Goal: Information Seeking & Learning: Learn about a topic

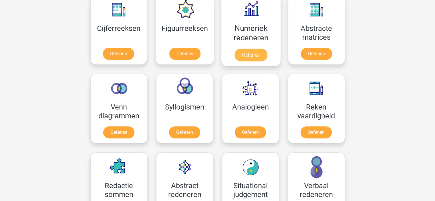
scroll to position [286, 0]
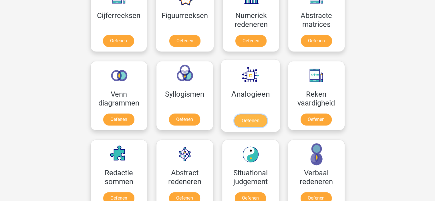
click at [249, 121] on link "Oefenen" at bounding box center [250, 120] width 33 height 13
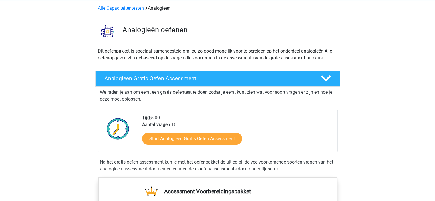
scroll to position [86, 0]
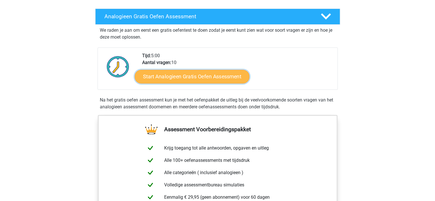
click at [181, 78] on link "Start Analogieen Gratis Oefen Assessment" at bounding box center [192, 76] width 115 height 14
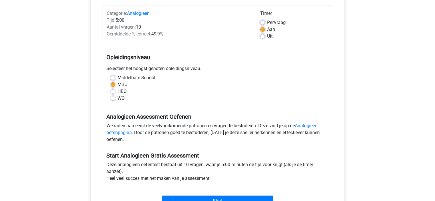
scroll to position [114, 0]
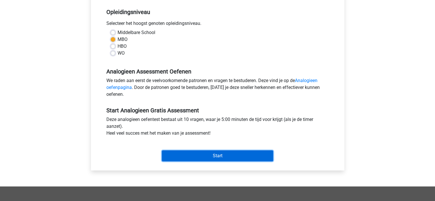
click at [218, 154] on input "Start" at bounding box center [217, 155] width 111 height 11
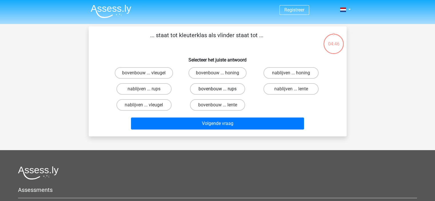
click at [224, 90] on label "bovenbouw ... rups" at bounding box center [217, 88] width 55 height 11
click at [221, 90] on input "bovenbouw ... rups" at bounding box center [219, 91] width 4 height 4
radio input "true"
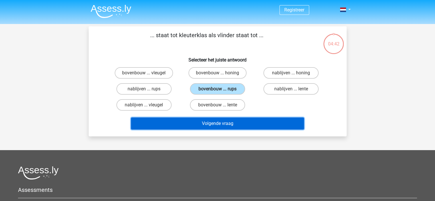
click at [223, 123] on button "Volgende vraag" at bounding box center [217, 123] width 173 height 12
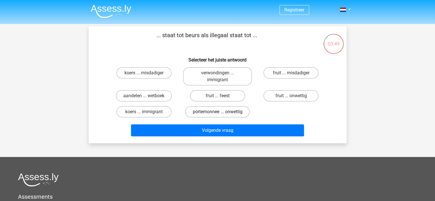
click at [226, 112] on label "portemonnee ... onwettig" at bounding box center [217, 111] width 65 height 11
click at [221, 112] on input "portemonnee ... onwettig" at bounding box center [219, 114] width 4 height 4
radio input "true"
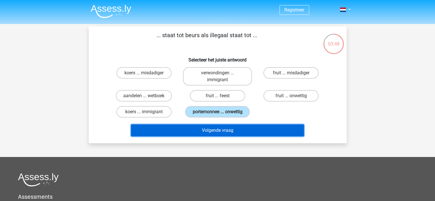
click at [238, 132] on button "Volgende vraag" at bounding box center [217, 130] width 173 height 12
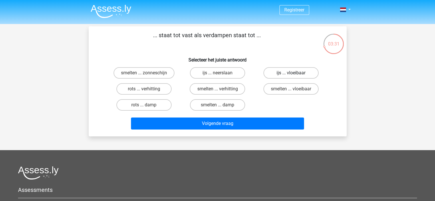
click at [290, 72] on label "ijs ... vloeibaar" at bounding box center [290, 72] width 55 height 11
click at [291, 73] on input "ijs ... vloeibaar" at bounding box center [293, 75] width 4 height 4
radio input "true"
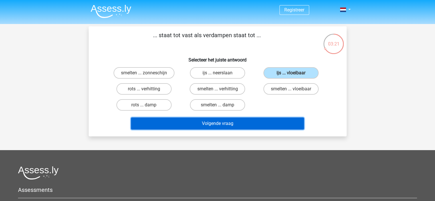
click at [233, 121] on button "Volgende vraag" at bounding box center [217, 123] width 173 height 12
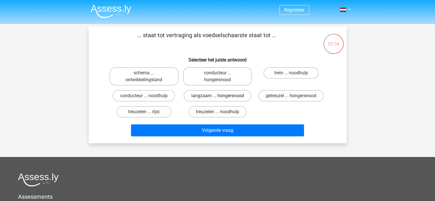
click at [232, 97] on label "langzaam ... hongersnood" at bounding box center [217, 95] width 67 height 11
click at [221, 97] on input "langzaam ... hongersnood" at bounding box center [219, 98] width 4 height 4
radio input "true"
click at [274, 98] on label "getreuzel ... hongersnood" at bounding box center [290, 95] width 65 height 11
click at [291, 98] on input "getreuzel ... hongersnood" at bounding box center [293, 98] width 4 height 4
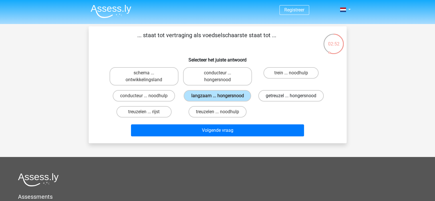
radio input "true"
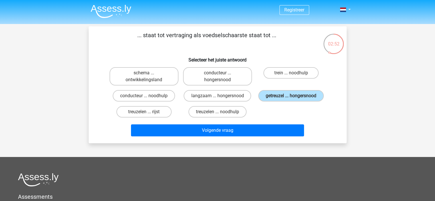
click at [252, 123] on div "Volgende vraag" at bounding box center [218, 129] width 240 height 19
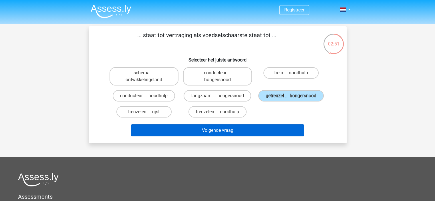
click at [252, 124] on button "Volgende vraag" at bounding box center [217, 130] width 173 height 12
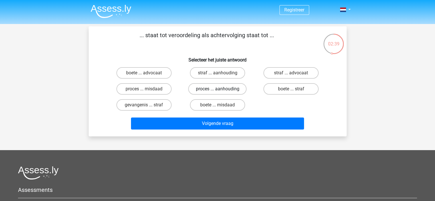
click at [226, 89] on label "proces ... aanhouding" at bounding box center [217, 88] width 58 height 11
click at [221, 89] on input "proces ... aanhouding" at bounding box center [219, 91] width 4 height 4
radio input "true"
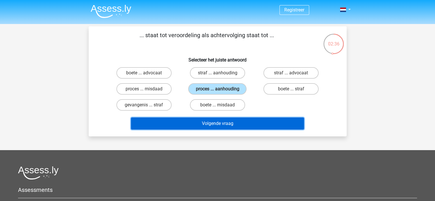
click at [252, 123] on button "Volgende vraag" at bounding box center [217, 123] width 173 height 12
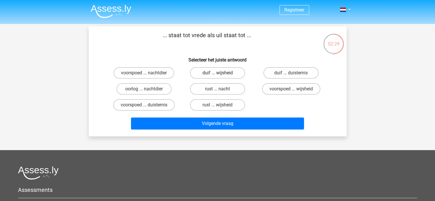
click at [218, 72] on label "duif ... wijsheid" at bounding box center [217, 72] width 55 height 11
click at [218, 73] on input "duif ... wijsheid" at bounding box center [219, 75] width 4 height 4
radio input "true"
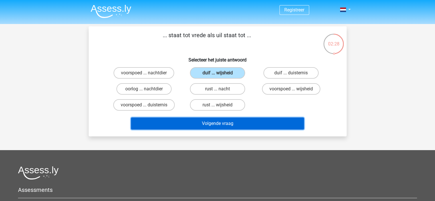
click at [235, 118] on button "Volgende vraag" at bounding box center [217, 123] width 173 height 12
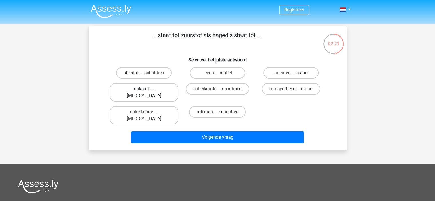
click at [154, 90] on label "stikstof ... krokodil" at bounding box center [143, 92] width 69 height 18
click at [147, 90] on input "stikstof ... krokodil" at bounding box center [146, 91] width 4 height 4
radio input "true"
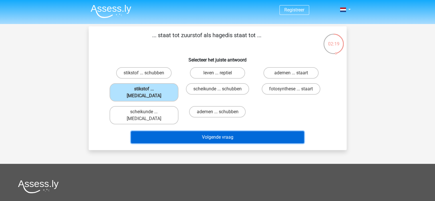
click at [235, 131] on button "Volgende vraag" at bounding box center [217, 137] width 173 height 12
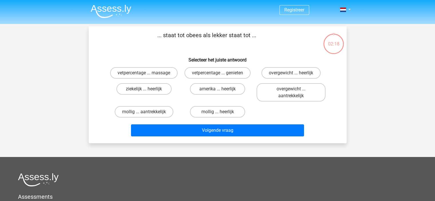
scroll to position [26, 0]
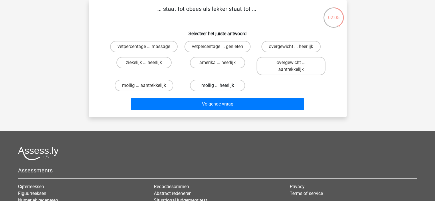
click at [224, 85] on label "mollig ... heerlijk" at bounding box center [217, 85] width 55 height 11
click at [221, 85] on input "mollig ... heerlijk" at bounding box center [219, 87] width 4 height 4
radio input "true"
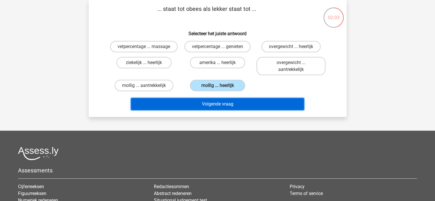
click at [239, 100] on button "Volgende vraag" at bounding box center [217, 104] width 173 height 12
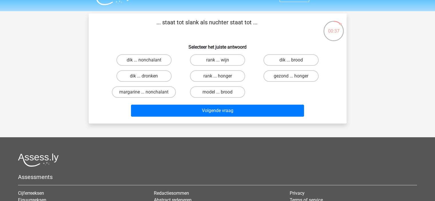
scroll to position [0, 0]
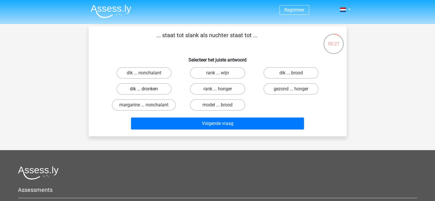
click at [151, 92] on label "dik ... dronken" at bounding box center [143, 88] width 55 height 11
click at [147, 92] on input "dik ... dronken" at bounding box center [146, 91] width 4 height 4
radio input "true"
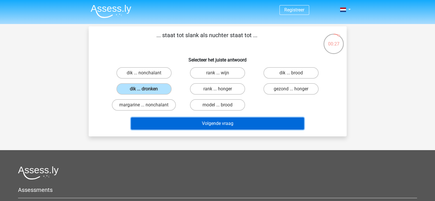
click at [231, 126] on button "Volgende vraag" at bounding box center [217, 123] width 173 height 12
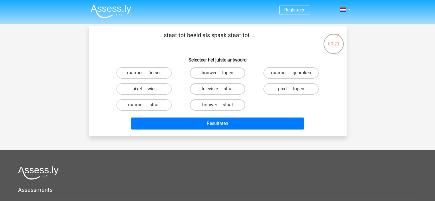
click at [155, 90] on label "pixel ... wiel" at bounding box center [143, 88] width 55 height 11
click at [147, 90] on input "pixel ... wiel" at bounding box center [146, 91] width 4 height 4
radio input "true"
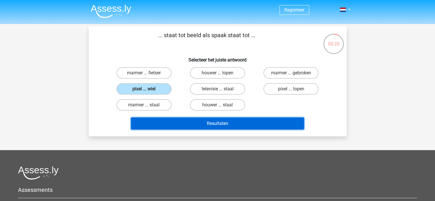
click at [226, 124] on button "Resultaten" at bounding box center [217, 123] width 173 height 12
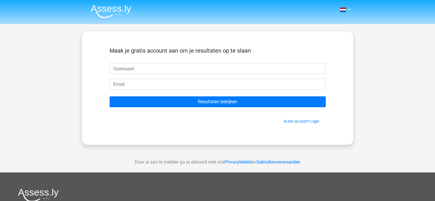
click at [158, 65] on input "text" at bounding box center [217, 68] width 216 height 11
type input "Bram"
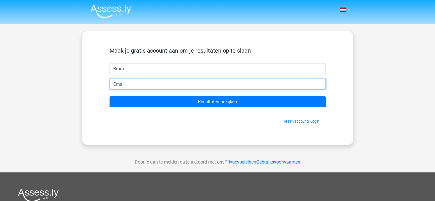
click at [140, 87] on input "email" at bounding box center [217, 84] width 216 height 11
type input "[EMAIL_ADDRESS][DOMAIN_NAME]"
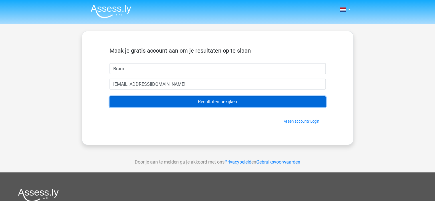
click at [211, 99] on input "Resultaten bekijken" at bounding box center [217, 101] width 216 height 11
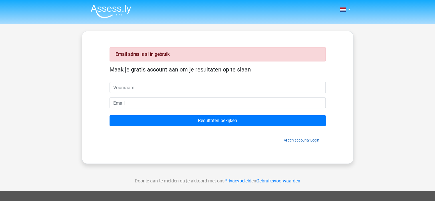
click at [302, 141] on link "Al een account? Login" at bounding box center [301, 140] width 35 height 4
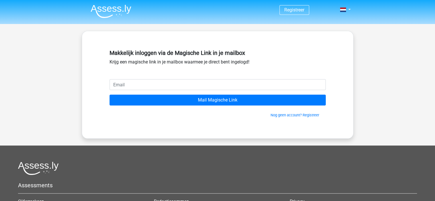
click at [138, 88] on input "email" at bounding box center [217, 84] width 216 height 11
type input "[EMAIL_ADDRESS][DOMAIN_NAME]"
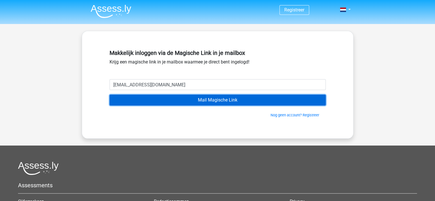
click at [206, 100] on input "Mail Magische Link" at bounding box center [217, 100] width 216 height 11
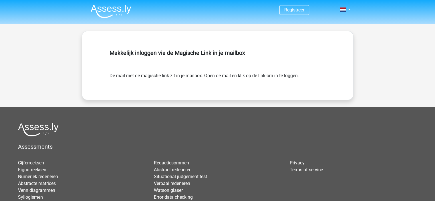
click at [110, 12] on img at bounding box center [111, 11] width 41 height 13
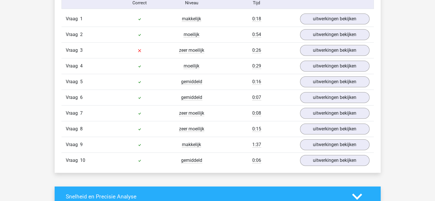
scroll to position [486, 0]
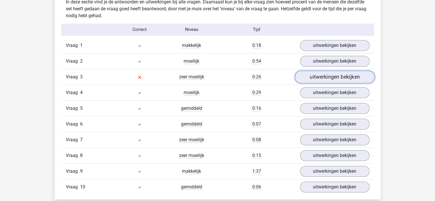
click at [329, 77] on link "uitwerkingen bekijken" at bounding box center [334, 77] width 80 height 13
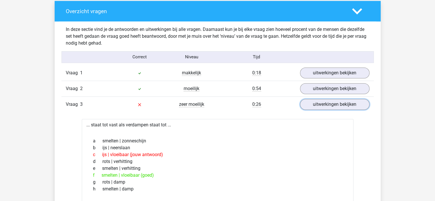
scroll to position [457, 0]
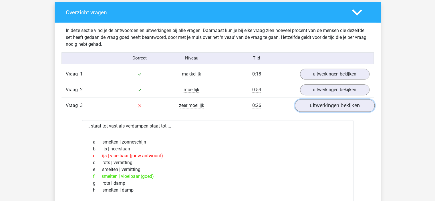
click at [335, 103] on link "uitwerkingen bekijken" at bounding box center [334, 105] width 80 height 13
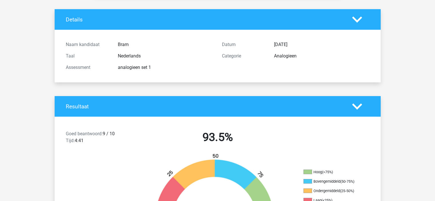
scroll to position [0, 0]
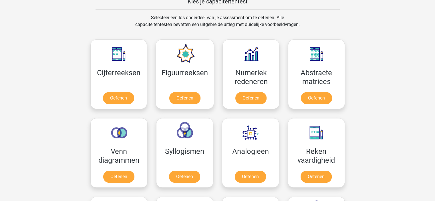
scroll to position [229, 0]
click at [124, 96] on link "Oefenen" at bounding box center [118, 99] width 33 height 13
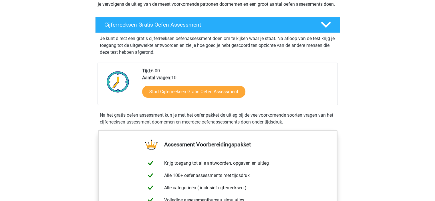
scroll to position [86, 0]
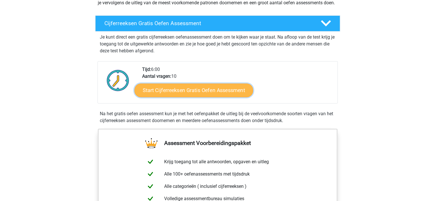
click at [219, 96] on link "Start Cijferreeksen Gratis Oefen Assessment" at bounding box center [193, 90] width 119 height 14
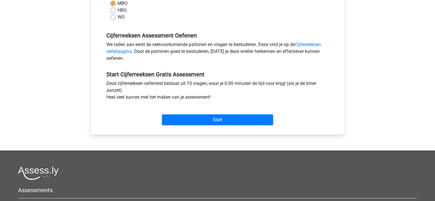
scroll to position [114, 0]
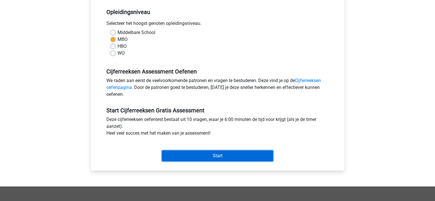
click at [233, 157] on input "Start" at bounding box center [217, 155] width 111 height 11
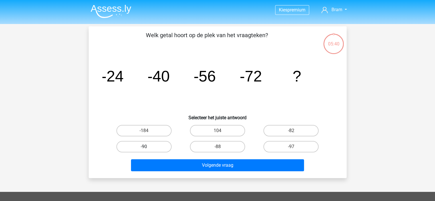
click at [166, 145] on label "-90" at bounding box center [143, 146] width 55 height 11
click at [147, 147] on input "-90" at bounding box center [146, 149] width 4 height 4
radio input "true"
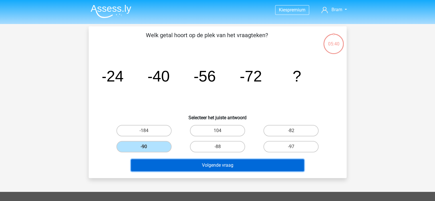
click at [227, 164] on button "Volgende vraag" at bounding box center [217, 165] width 173 height 12
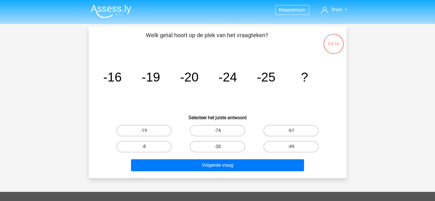
click at [225, 148] on label "-30" at bounding box center [217, 146] width 55 height 11
click at [221, 148] on input "-30" at bounding box center [219, 149] width 4 height 4
radio input "true"
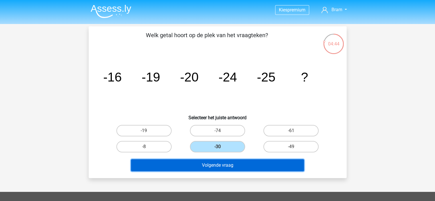
click at [250, 165] on button "Volgende vraag" at bounding box center [217, 165] width 173 height 12
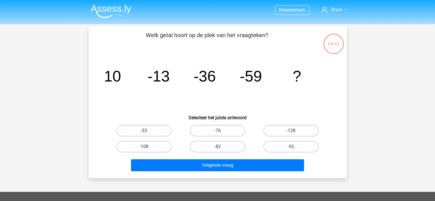
scroll to position [26, 0]
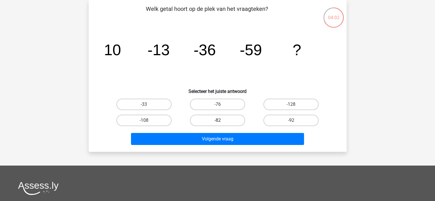
click at [222, 121] on label "-82" at bounding box center [217, 120] width 55 height 11
click at [221, 121] on input "-82" at bounding box center [219, 122] width 4 height 4
radio input "true"
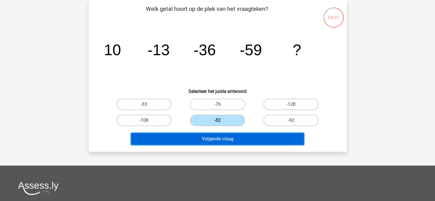
click at [243, 135] on button "Volgende vraag" at bounding box center [217, 139] width 173 height 12
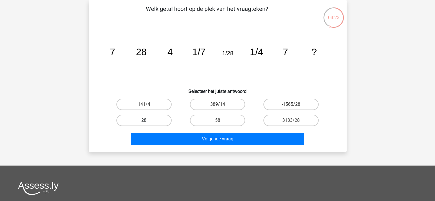
click at [141, 120] on label "28" at bounding box center [143, 120] width 55 height 11
click at [144, 120] on input "28" at bounding box center [146, 122] width 4 height 4
radio input "true"
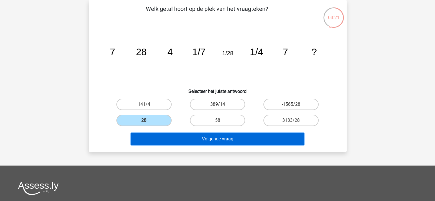
click at [240, 138] on button "Volgende vraag" at bounding box center [217, 139] width 173 height 12
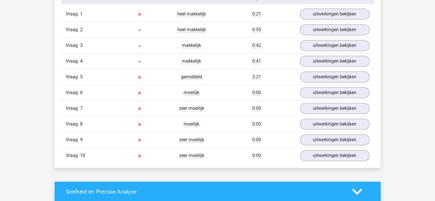
scroll to position [486, 0]
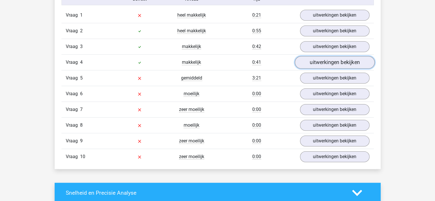
click at [337, 65] on link "uitwerkingen bekijken" at bounding box center [334, 62] width 80 height 13
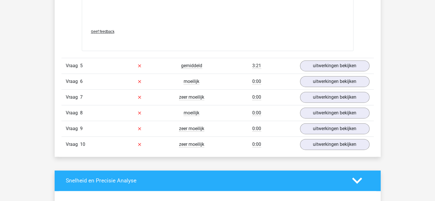
scroll to position [800, 0]
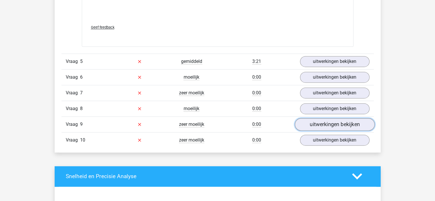
click at [342, 122] on link "uitwerkingen bekijken" at bounding box center [334, 124] width 80 height 13
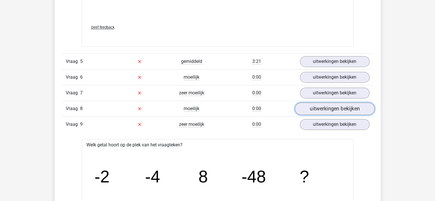
click at [351, 111] on link "uitwerkingen bekijken" at bounding box center [334, 108] width 80 height 13
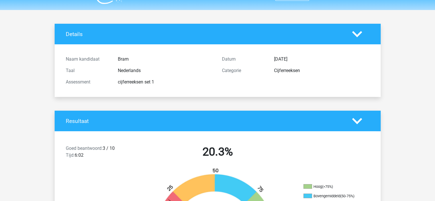
scroll to position [0, 0]
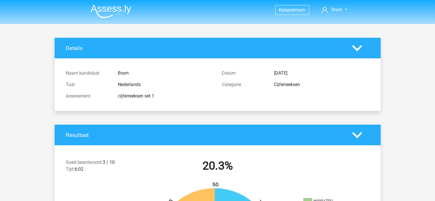
click at [110, 13] on img at bounding box center [111, 11] width 41 height 13
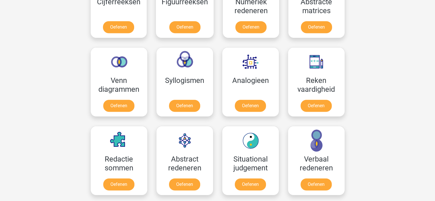
scroll to position [286, 0]
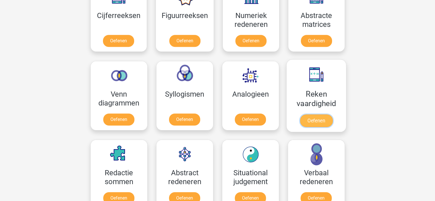
click at [318, 117] on link "Oefenen" at bounding box center [316, 120] width 33 height 13
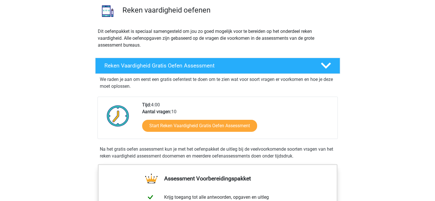
scroll to position [57, 0]
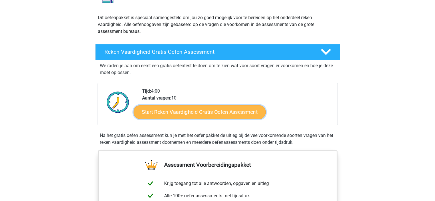
click at [191, 114] on link "Start Reken Vaardigheid Gratis Oefen Assessment" at bounding box center [199, 112] width 132 height 14
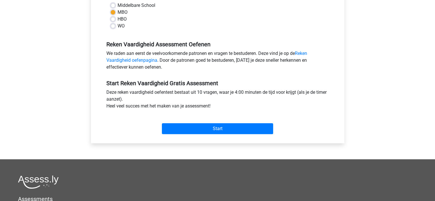
scroll to position [143, 0]
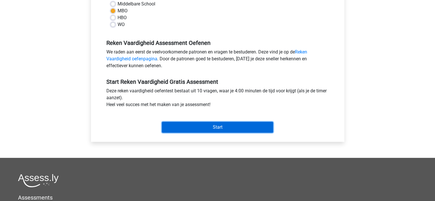
click at [222, 128] on input "Start" at bounding box center [217, 127] width 111 height 11
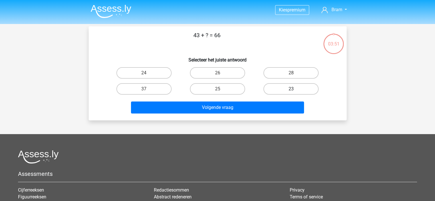
click at [297, 91] on label "23" at bounding box center [290, 88] width 55 height 11
click at [295, 91] on input "23" at bounding box center [293, 91] width 4 height 4
radio input "true"
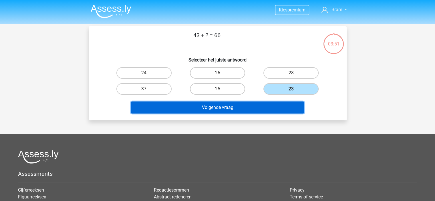
click at [203, 107] on button "Volgende vraag" at bounding box center [217, 107] width 173 height 12
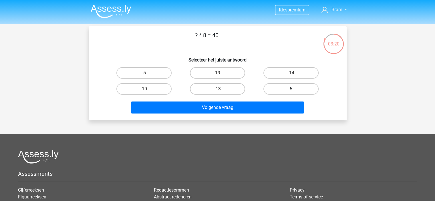
click at [290, 92] on label "5" at bounding box center [290, 88] width 55 height 11
click at [291, 92] on input "5" at bounding box center [293, 91] width 4 height 4
radio input "true"
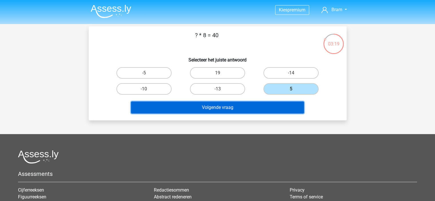
click at [227, 108] on button "Volgende vraag" at bounding box center [217, 107] width 173 height 12
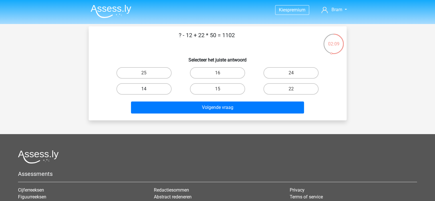
click at [146, 87] on label "14" at bounding box center [143, 88] width 55 height 11
click at [146, 89] on input "14" at bounding box center [146, 91] width 4 height 4
radio input "true"
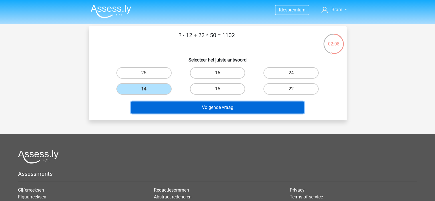
click at [229, 108] on button "Volgende vraag" at bounding box center [217, 107] width 173 height 12
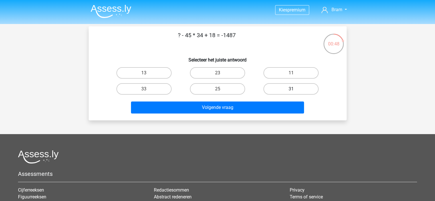
click at [292, 83] on label "31" at bounding box center [290, 88] width 55 height 11
click at [292, 89] on input "31" at bounding box center [293, 91] width 4 height 4
radio input "true"
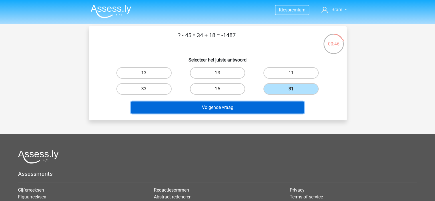
click at [240, 106] on button "Volgende vraag" at bounding box center [217, 107] width 173 height 12
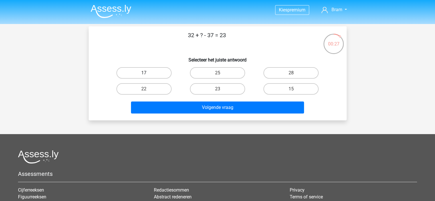
click at [148, 73] on label "17" at bounding box center [143, 72] width 55 height 11
click at [147, 73] on input "17" at bounding box center [146, 75] width 4 height 4
radio input "true"
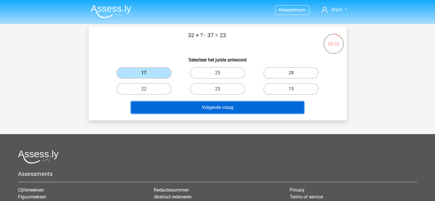
click at [228, 104] on button "Volgende vraag" at bounding box center [217, 107] width 173 height 12
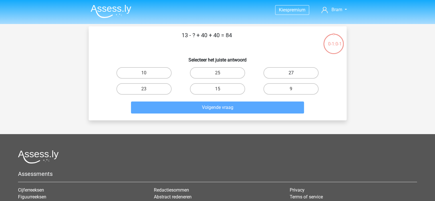
click at [291, 71] on label "27" at bounding box center [290, 72] width 55 height 11
click at [291, 73] on input "27" at bounding box center [293, 75] width 4 height 4
radio input "true"
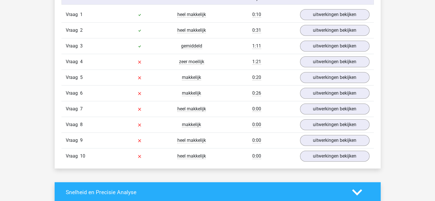
scroll to position [486, 0]
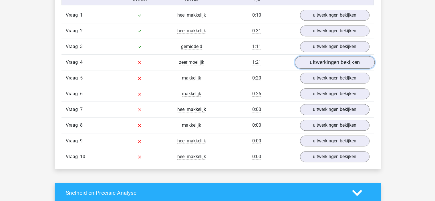
click at [327, 66] on link "uitwerkingen bekijken" at bounding box center [334, 62] width 80 height 13
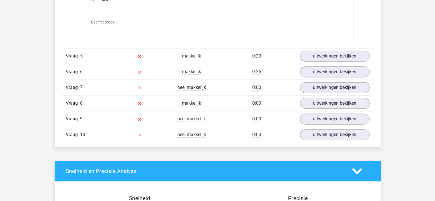
scroll to position [772, 0]
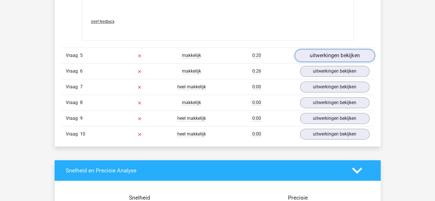
click at [337, 54] on link "uitwerkingen bekijken" at bounding box center [334, 55] width 80 height 13
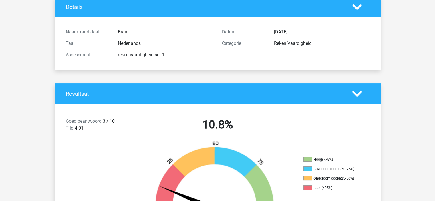
scroll to position [0, 0]
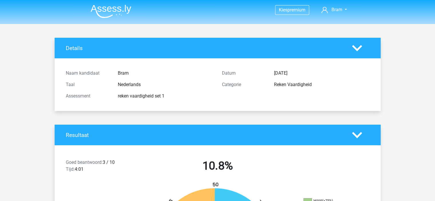
click at [106, 13] on img at bounding box center [111, 11] width 41 height 13
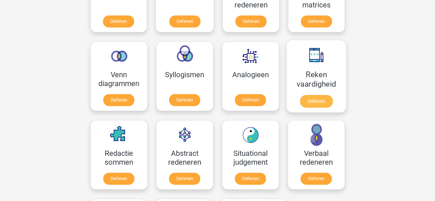
scroll to position [314, 0]
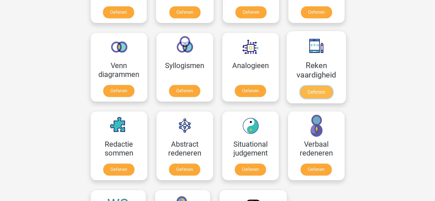
click at [320, 95] on link "Oefenen" at bounding box center [316, 92] width 33 height 13
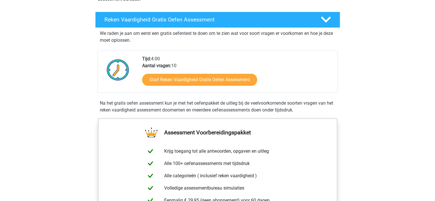
scroll to position [114, 0]
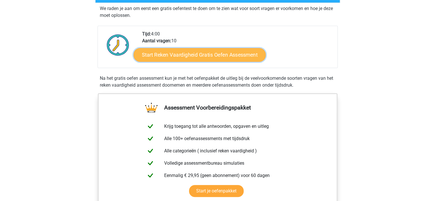
click at [190, 55] on link "Start Reken Vaardigheid Gratis Oefen Assessment" at bounding box center [199, 55] width 132 height 14
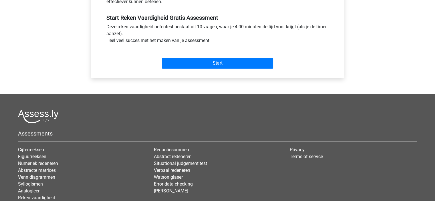
scroll to position [229, 0]
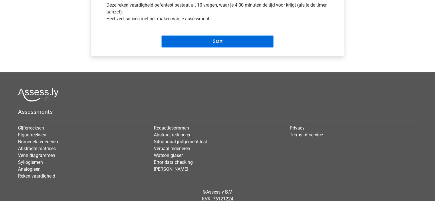
click at [225, 43] on input "Start" at bounding box center [217, 41] width 111 height 11
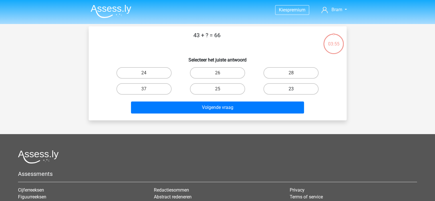
click at [290, 92] on label "23" at bounding box center [290, 88] width 55 height 11
click at [291, 92] on input "23" at bounding box center [293, 91] width 4 height 4
radio input "true"
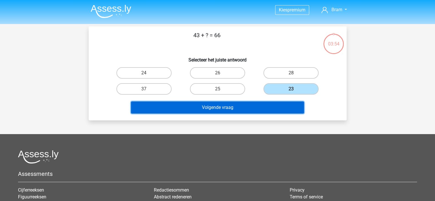
click at [245, 109] on button "Volgende vraag" at bounding box center [217, 107] width 173 height 12
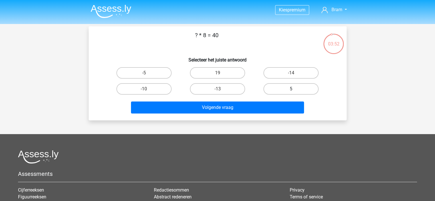
click at [295, 93] on label "5" at bounding box center [290, 88] width 55 height 11
click at [295, 93] on input "5" at bounding box center [293, 91] width 4 height 4
radio input "true"
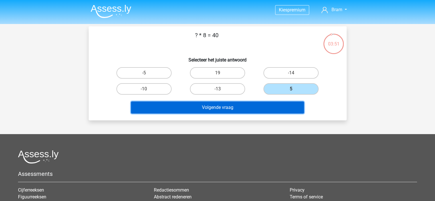
click at [221, 107] on button "Volgende vraag" at bounding box center [217, 107] width 173 height 12
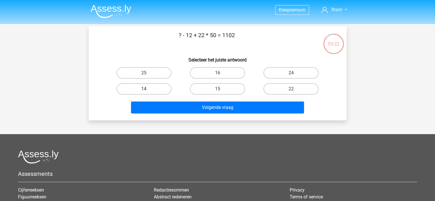
click at [151, 91] on label "14" at bounding box center [143, 88] width 55 height 11
click at [147, 91] on input "14" at bounding box center [146, 91] width 4 height 4
radio input "true"
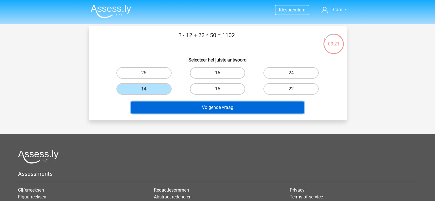
click at [219, 105] on button "Volgende vraag" at bounding box center [217, 107] width 173 height 12
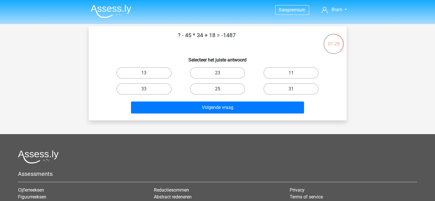
click at [226, 92] on label "25" at bounding box center [217, 88] width 55 height 11
click at [221, 92] on input "25" at bounding box center [219, 91] width 4 height 4
radio input "true"
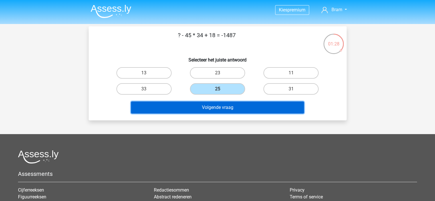
click at [248, 103] on button "Volgende vraag" at bounding box center [217, 107] width 173 height 12
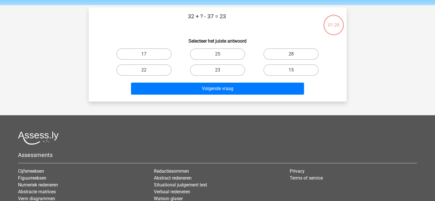
scroll to position [26, 0]
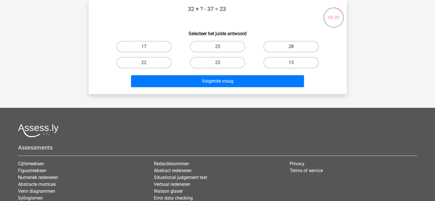
click at [272, 49] on label "28" at bounding box center [290, 46] width 55 height 11
click at [291, 49] on input "28" at bounding box center [293, 49] width 4 height 4
radio input "true"
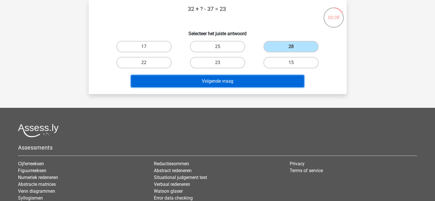
click at [251, 75] on button "Volgende vraag" at bounding box center [217, 81] width 173 height 12
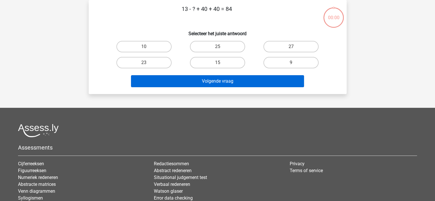
scroll to position [26, 0]
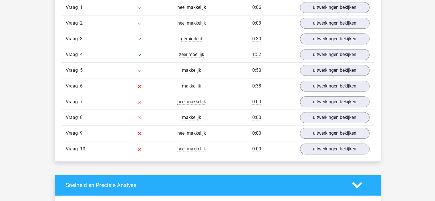
scroll to position [515, 0]
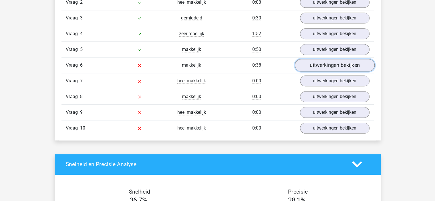
click at [327, 63] on link "uitwerkingen bekijken" at bounding box center [334, 65] width 80 height 13
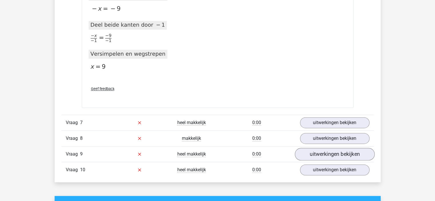
scroll to position [829, 0]
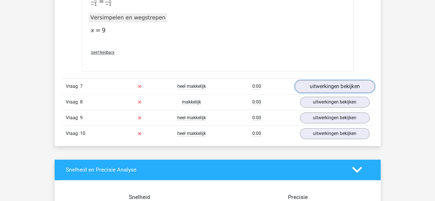
click at [340, 87] on link "uitwerkingen bekijken" at bounding box center [334, 86] width 80 height 13
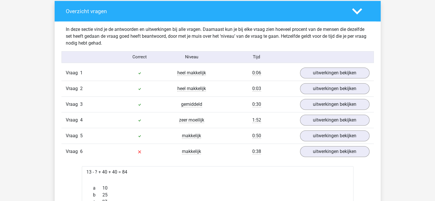
scroll to position [429, 0]
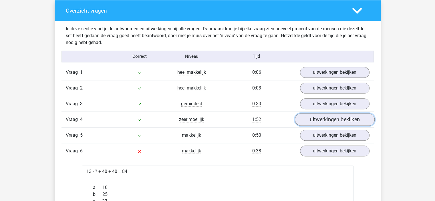
click at [341, 119] on link "uitwerkingen bekijken" at bounding box center [334, 119] width 80 height 13
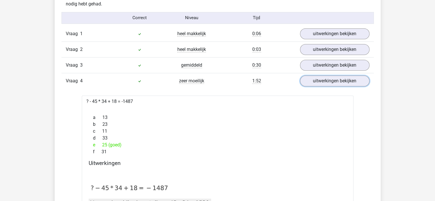
scroll to position [457, 0]
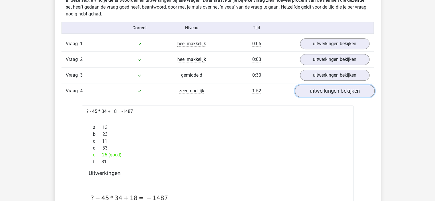
click at [335, 89] on link "uitwerkingen bekijken" at bounding box center [334, 91] width 80 height 13
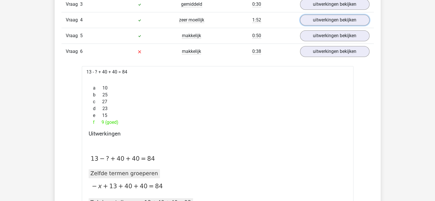
scroll to position [515, 0]
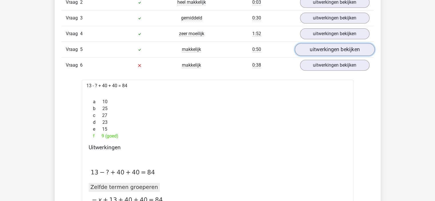
click at [333, 49] on link "uitwerkingen bekijken" at bounding box center [334, 49] width 80 height 13
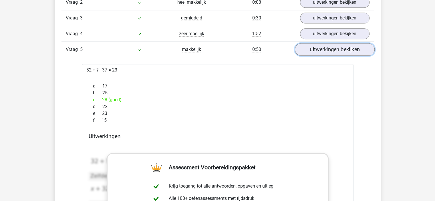
click at [333, 49] on link "uitwerkingen bekijken" at bounding box center [334, 49] width 80 height 13
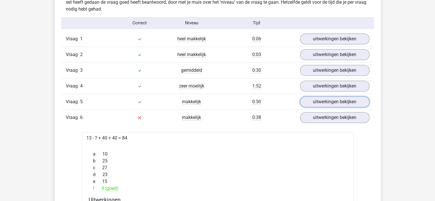
scroll to position [457, 0]
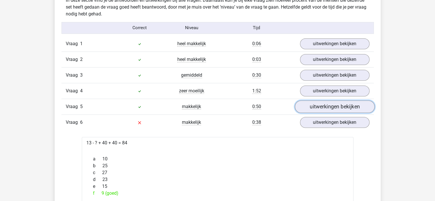
click at [323, 111] on link "uitwerkingen bekijken" at bounding box center [334, 106] width 80 height 13
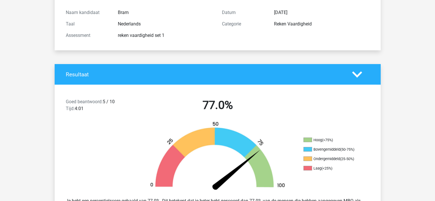
scroll to position [0, 0]
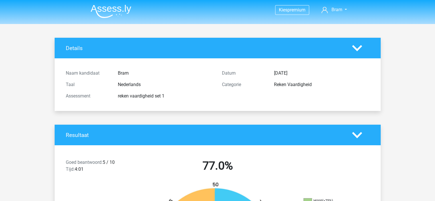
click at [115, 5] on img at bounding box center [111, 11] width 41 height 13
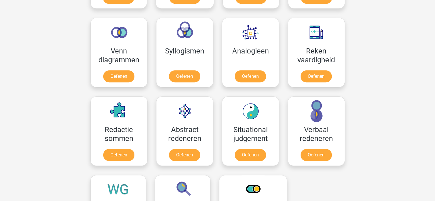
scroll to position [343, 0]
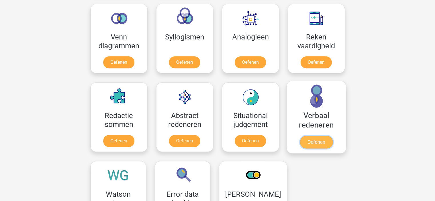
click at [314, 146] on link "Oefenen" at bounding box center [316, 142] width 33 height 13
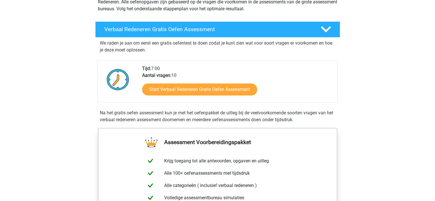
scroll to position [86, 0]
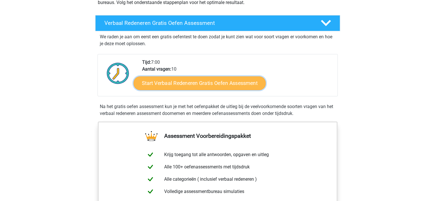
click at [204, 84] on link "Start Verbaal Redeneren Gratis Oefen Assessment" at bounding box center [199, 83] width 132 height 14
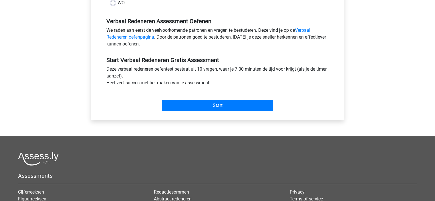
scroll to position [143, 0]
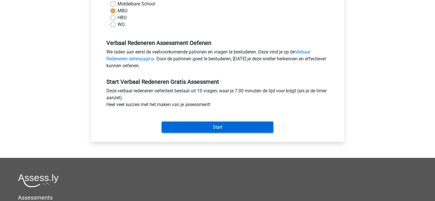
click at [220, 131] on input "Start" at bounding box center [217, 127] width 111 height 11
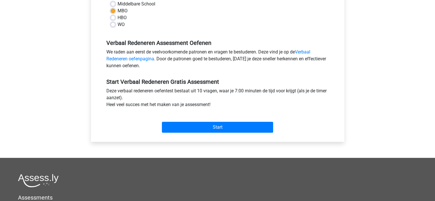
click at [142, 200] on h5 "Assessments" at bounding box center [217, 197] width 399 height 7
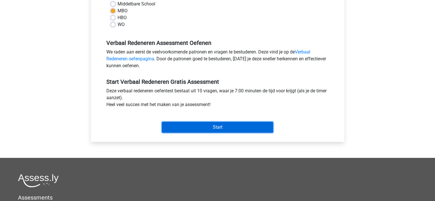
click at [207, 123] on input "Start" at bounding box center [217, 127] width 111 height 11
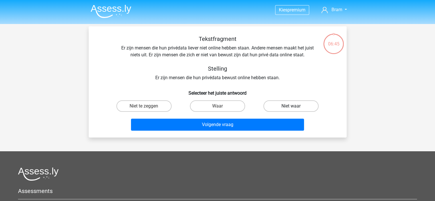
click at [286, 105] on label "Niet waar" at bounding box center [290, 105] width 55 height 11
click at [291, 106] on input "Niet waar" at bounding box center [293, 108] width 4 height 4
radio input "true"
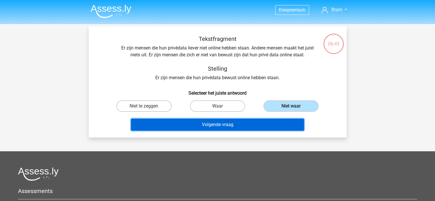
click at [234, 123] on button "Volgende vraag" at bounding box center [217, 125] width 173 height 12
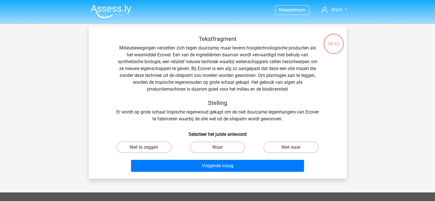
scroll to position [26, 0]
click at [237, 141] on div "Waar" at bounding box center [217, 147] width 73 height 16
click at [236, 143] on label "Waar" at bounding box center [217, 146] width 55 height 11
click at [221, 147] on input "Waar" at bounding box center [219, 149] width 4 height 4
radio input "true"
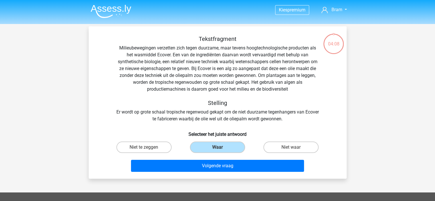
click at [254, 137] on div "Tekstfragment Milieubewegingen verzetten zich tegen duurzame, maar tevens hoogt…" at bounding box center [217, 104] width 253 height 139
click at [304, 147] on label "Niet waar" at bounding box center [290, 146] width 55 height 11
click at [295, 147] on input "Niet waar" at bounding box center [293, 149] width 4 height 4
radio input "true"
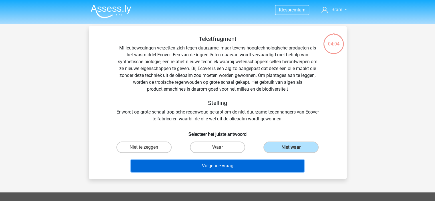
click at [233, 163] on button "Volgende vraag" at bounding box center [217, 166] width 173 height 12
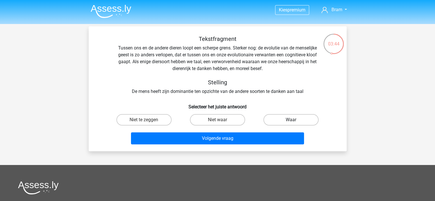
click at [282, 117] on label "Waar" at bounding box center [290, 119] width 55 height 11
click at [291, 120] on input "Waar" at bounding box center [293, 122] width 4 height 4
radio input "true"
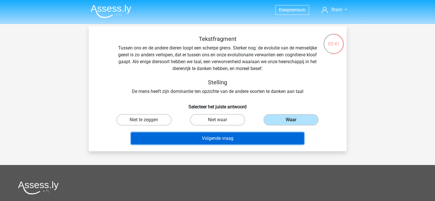
click at [230, 137] on button "Volgende vraag" at bounding box center [217, 138] width 173 height 12
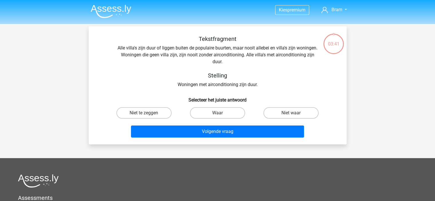
scroll to position [26, 0]
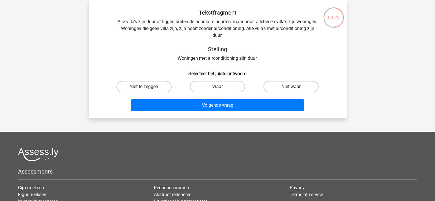
click at [282, 88] on label "Niet waar" at bounding box center [290, 86] width 55 height 11
click at [291, 88] on input "Niet waar" at bounding box center [293, 89] width 4 height 4
radio input "true"
click at [218, 87] on input "Waar" at bounding box center [219, 89] width 4 height 4
radio input "true"
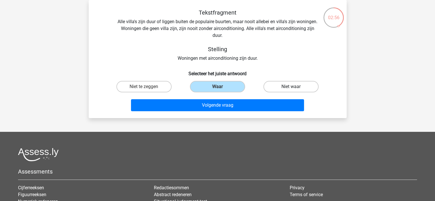
click at [297, 85] on label "Niet waar" at bounding box center [290, 86] width 55 height 11
click at [295, 87] on input "Niet waar" at bounding box center [293, 89] width 4 height 4
radio input "true"
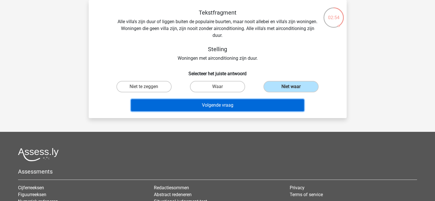
click at [246, 105] on button "Volgende vraag" at bounding box center [217, 105] width 173 height 12
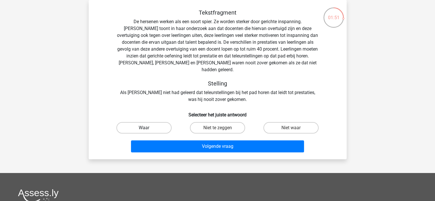
click at [150, 122] on label "Waar" at bounding box center [143, 127] width 55 height 11
click at [147, 128] on input "Waar" at bounding box center [146, 130] width 4 height 4
radio input "true"
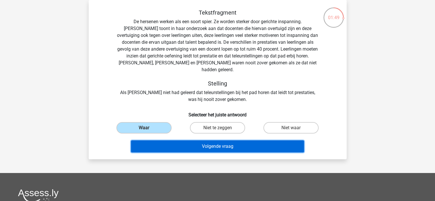
click at [255, 141] on button "Volgende vraag" at bounding box center [217, 146] width 173 height 12
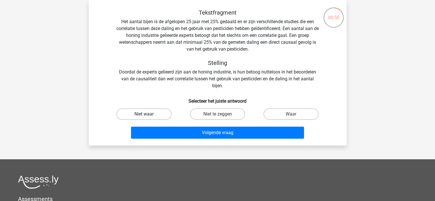
click at [149, 114] on label "Niet waar" at bounding box center [143, 113] width 55 height 11
click at [147, 114] on input "Niet waar" at bounding box center [146, 116] width 4 height 4
radio input "true"
click at [306, 117] on label "Waar" at bounding box center [290, 113] width 55 height 11
click at [295, 117] on input "Waar" at bounding box center [293, 116] width 4 height 4
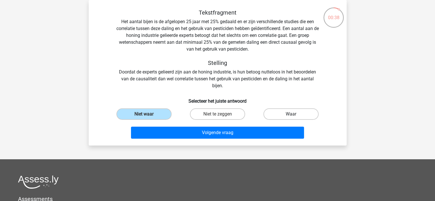
radio input "true"
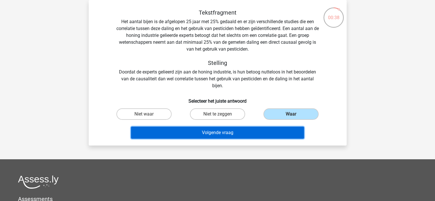
click at [221, 136] on button "Volgende vraag" at bounding box center [217, 133] width 173 height 12
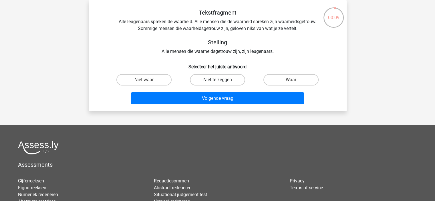
click at [202, 75] on label "Niet te zeggen" at bounding box center [217, 79] width 55 height 11
click at [217, 80] on input "Niet te zeggen" at bounding box center [219, 82] width 4 height 4
radio input "true"
click at [150, 77] on label "Niet waar" at bounding box center [143, 79] width 55 height 11
click at [147, 80] on input "Niet waar" at bounding box center [146, 82] width 4 height 4
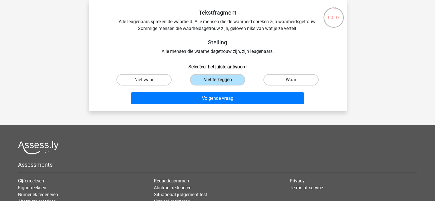
radio input "true"
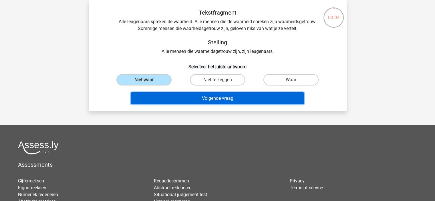
click at [223, 98] on button "Volgende vraag" at bounding box center [217, 98] width 173 height 12
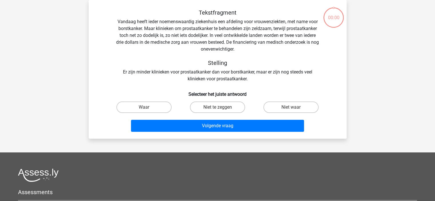
scroll to position [26, 0]
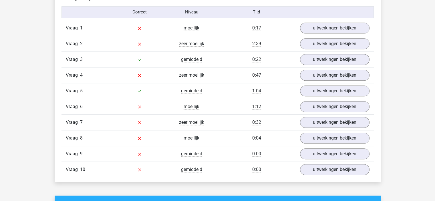
scroll to position [515, 0]
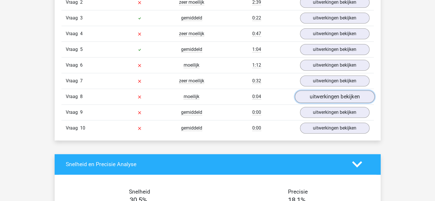
click at [320, 96] on link "uitwerkingen bekijken" at bounding box center [334, 96] width 80 height 13
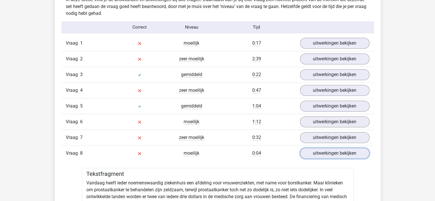
scroll to position [457, 0]
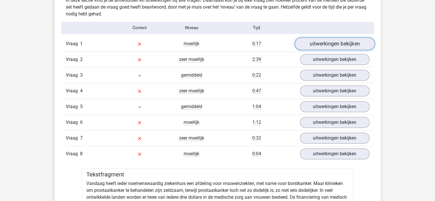
click at [361, 43] on link "uitwerkingen bekijken" at bounding box center [334, 43] width 80 height 13
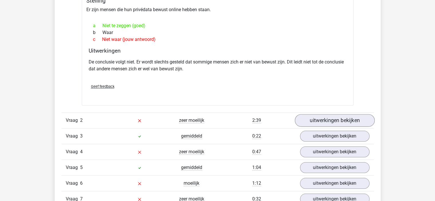
scroll to position [572, 0]
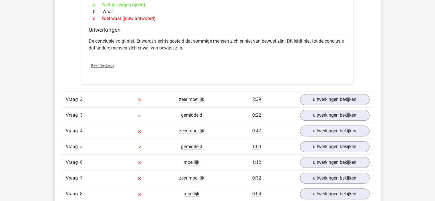
click at [335, 92] on div "Vraag 2 zeer moeilijk 2:39 uitwerkingen bekijken" at bounding box center [217, 99] width 312 height 16
click at [339, 97] on link "uitwerkingen bekijken" at bounding box center [334, 99] width 80 height 13
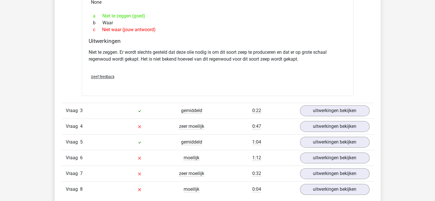
scroll to position [829, 0]
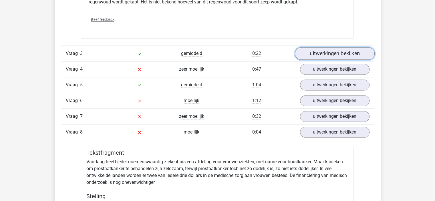
click at [320, 56] on link "uitwerkingen bekijken" at bounding box center [334, 53] width 80 height 13
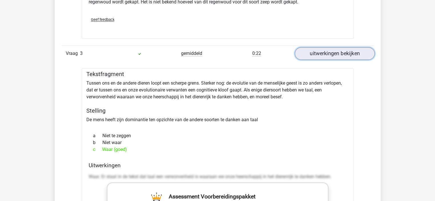
click at [320, 55] on link "uitwerkingen bekijken" at bounding box center [334, 53] width 80 height 13
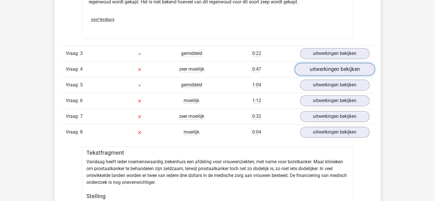
click at [324, 72] on link "uitwerkingen bekijken" at bounding box center [334, 69] width 80 height 13
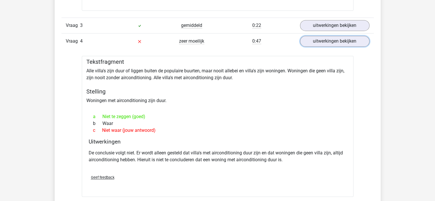
scroll to position [858, 0]
click at [325, 39] on link "uitwerkingen bekijken" at bounding box center [334, 40] width 80 height 13
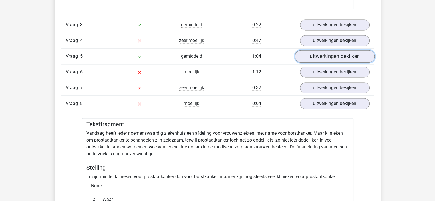
click at [329, 59] on link "uitwerkingen bekijken" at bounding box center [334, 56] width 80 height 13
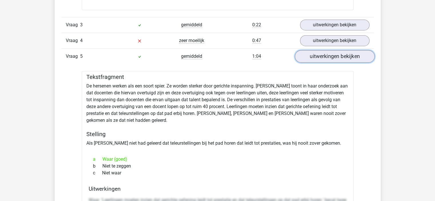
click at [326, 58] on link "uitwerkingen bekijken" at bounding box center [334, 56] width 80 height 13
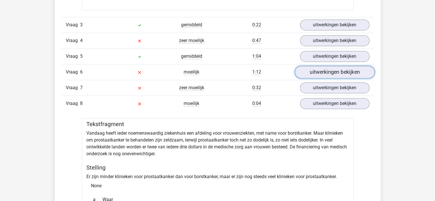
click at [320, 71] on link "uitwerkingen bekijken" at bounding box center [334, 72] width 80 height 13
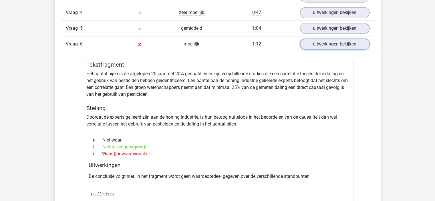
scroll to position [886, 0]
click at [333, 46] on link "uitwerkingen bekijken" at bounding box center [334, 43] width 80 height 13
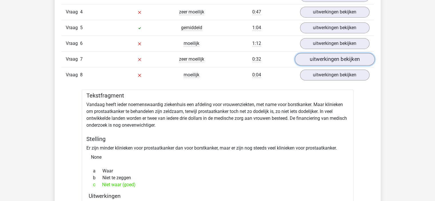
click at [335, 60] on link "uitwerkingen bekijken" at bounding box center [334, 59] width 80 height 13
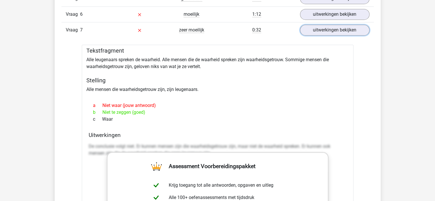
scroll to position [915, 0]
click at [335, 37] on div "Vraag 1 moeilijk 0:17 uitwerkingen bekijken Tekstfragment Er zijn mensen die hu…" at bounding box center [218, 70] width 304 height 983
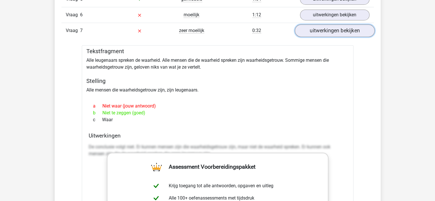
click at [336, 34] on link "uitwerkingen bekijken" at bounding box center [334, 30] width 80 height 13
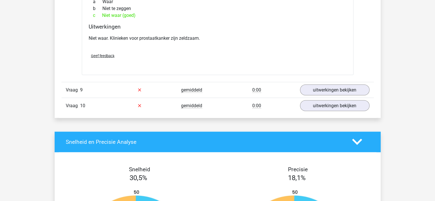
scroll to position [1058, 0]
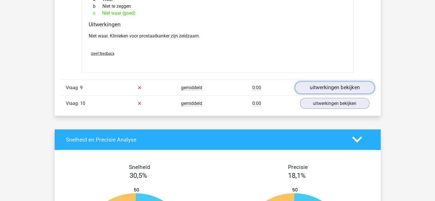
click at [332, 87] on link "uitwerkingen bekijken" at bounding box center [334, 87] width 80 height 13
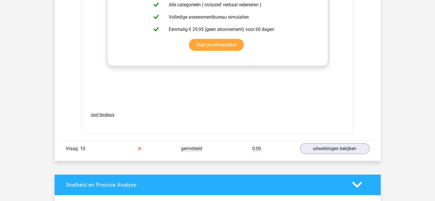
scroll to position [1343, 0]
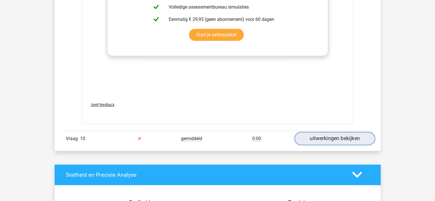
click at [318, 141] on link "uitwerkingen bekijken" at bounding box center [334, 138] width 80 height 13
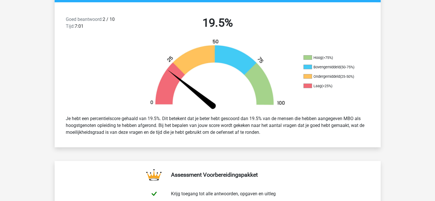
scroll to position [0, 0]
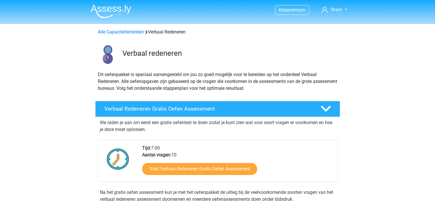
scroll to position [86, 0]
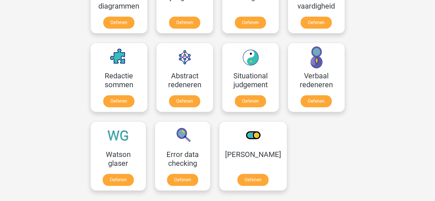
scroll to position [400, 0]
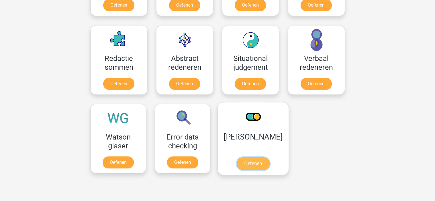
click at [252, 162] on link "Oefenen" at bounding box center [252, 163] width 33 height 13
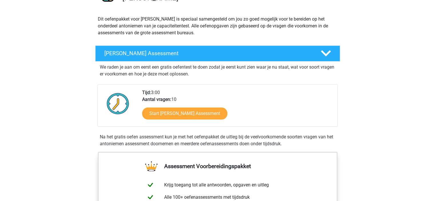
scroll to position [57, 0]
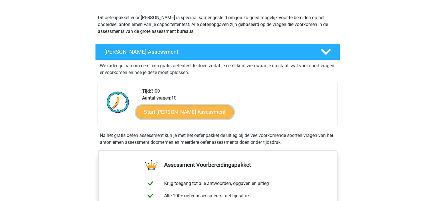
click at [192, 117] on link "Start [PERSON_NAME] Assessment" at bounding box center [184, 112] width 98 height 14
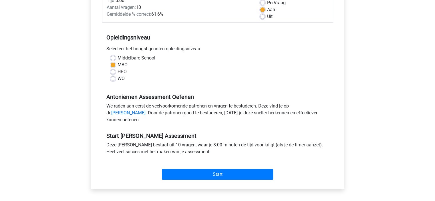
scroll to position [114, 0]
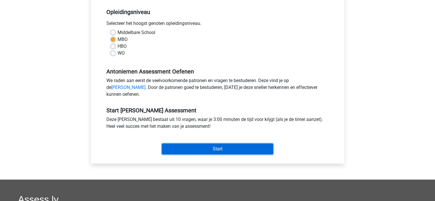
click at [204, 154] on input "Start" at bounding box center [217, 148] width 111 height 11
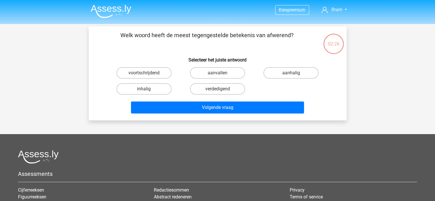
click at [221, 75] on input "aanvallen" at bounding box center [219, 75] width 4 height 4
radio input "true"
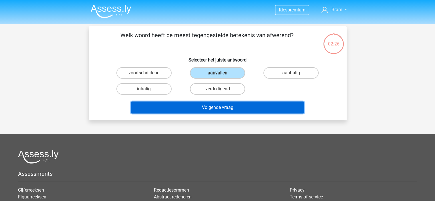
click at [238, 108] on button "Volgende vraag" at bounding box center [217, 107] width 173 height 12
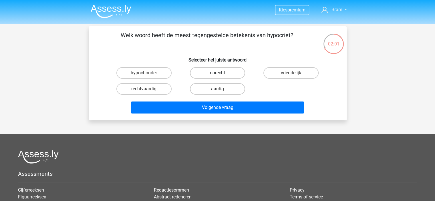
click at [216, 74] on label "oprecht" at bounding box center [217, 72] width 55 height 11
click at [217, 74] on input "oprecht" at bounding box center [219, 75] width 4 height 4
radio input "true"
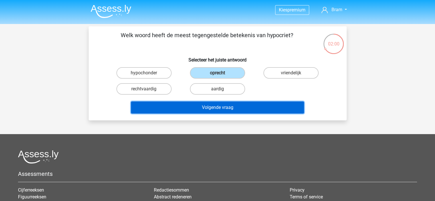
click at [237, 109] on button "Volgende vraag" at bounding box center [217, 107] width 173 height 12
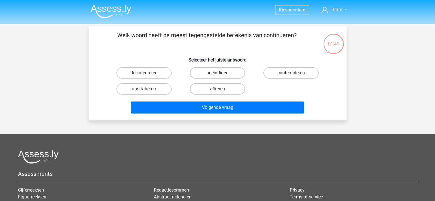
click at [209, 73] on label "beëindigen" at bounding box center [217, 72] width 55 height 11
click at [217, 73] on input "beëindigen" at bounding box center [219, 75] width 4 height 4
radio input "true"
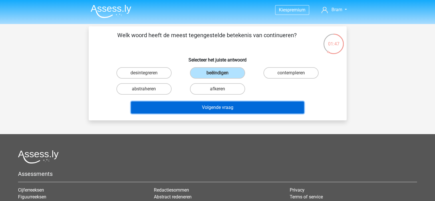
click at [223, 105] on button "Volgende vraag" at bounding box center [217, 107] width 173 height 12
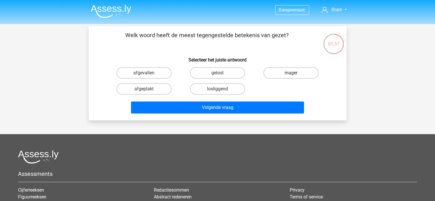
click at [296, 73] on label "mager" at bounding box center [290, 72] width 55 height 11
click at [295, 73] on input "mager" at bounding box center [293, 75] width 4 height 4
radio input "true"
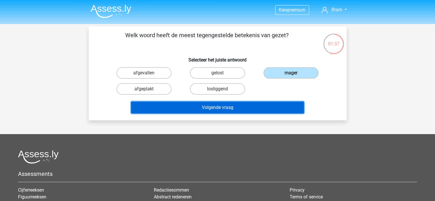
click at [238, 109] on button "Volgende vraag" at bounding box center [217, 107] width 173 height 12
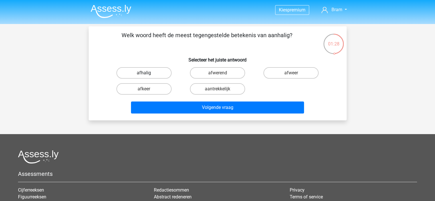
click at [149, 73] on label "afhalig" at bounding box center [143, 72] width 55 height 11
click at [147, 73] on input "afhalig" at bounding box center [146, 75] width 4 height 4
radio input "true"
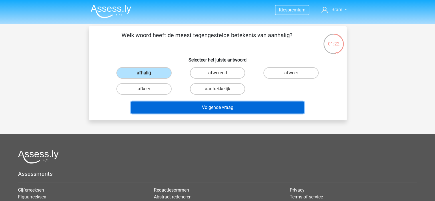
click at [212, 107] on button "Volgende vraag" at bounding box center [217, 107] width 173 height 12
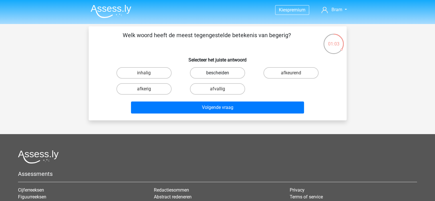
click at [224, 72] on label "bescheiden" at bounding box center [217, 72] width 55 height 11
click at [221, 73] on input "bescheiden" at bounding box center [219, 75] width 4 height 4
radio input "true"
click at [295, 72] on label "afkeurend" at bounding box center [290, 72] width 55 height 11
click at [295, 73] on input "afkeurend" at bounding box center [293, 75] width 4 height 4
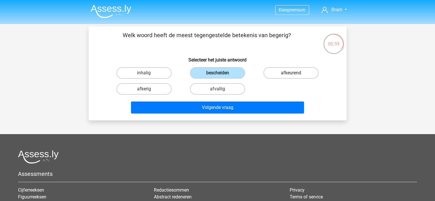
radio input "true"
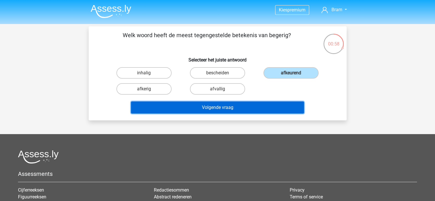
click at [233, 106] on button "Volgende vraag" at bounding box center [217, 107] width 173 height 12
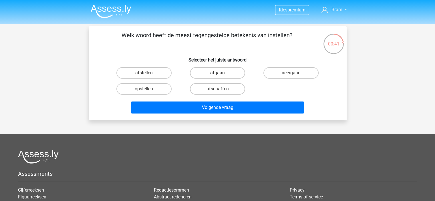
click at [217, 89] on input "afschaffen" at bounding box center [219, 91] width 4 height 4
radio input "true"
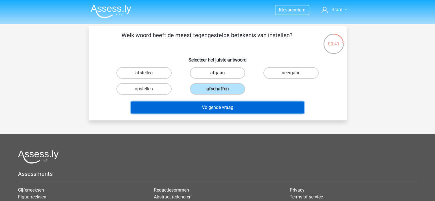
click at [234, 105] on button "Volgende vraag" at bounding box center [217, 107] width 173 height 12
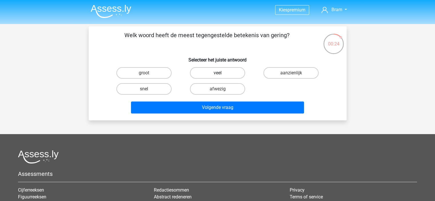
click at [223, 75] on label "veel" at bounding box center [217, 72] width 55 height 11
click at [221, 75] on input "veel" at bounding box center [219, 75] width 4 height 4
radio input "true"
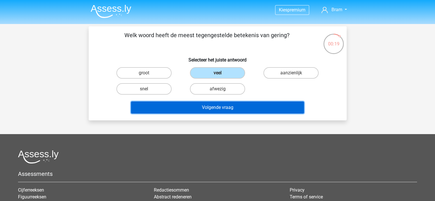
click at [244, 108] on button "Volgende vraag" at bounding box center [217, 107] width 173 height 12
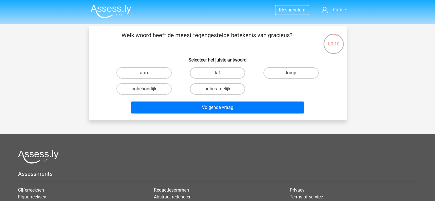
click at [145, 71] on label "arm" at bounding box center [143, 72] width 55 height 11
click at [145, 73] on input "arm" at bounding box center [146, 75] width 4 height 4
radio input "true"
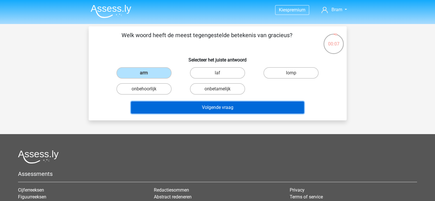
click at [232, 109] on button "Volgende vraag" at bounding box center [217, 107] width 173 height 12
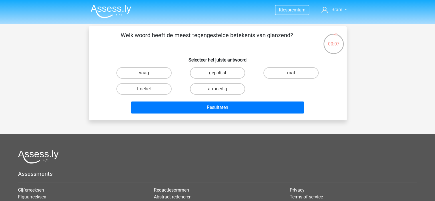
scroll to position [26, 0]
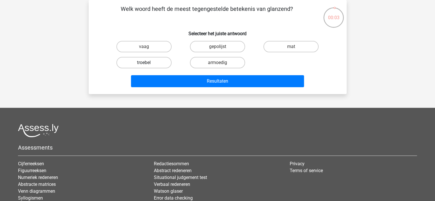
click at [153, 64] on label "troebel" at bounding box center [143, 62] width 55 height 11
click at [147, 64] on input "troebel" at bounding box center [146, 65] width 4 height 4
radio input "true"
click at [279, 50] on label "mat" at bounding box center [290, 46] width 55 height 11
click at [291, 50] on input "mat" at bounding box center [293, 49] width 4 height 4
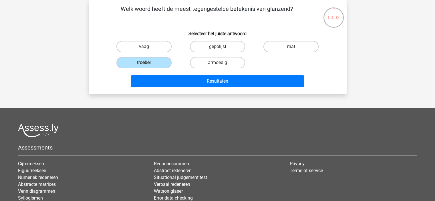
radio input "true"
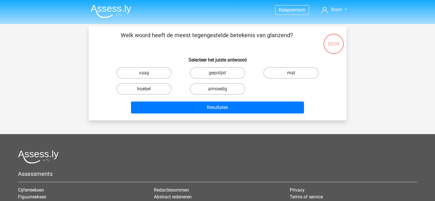
scroll to position [26, 0]
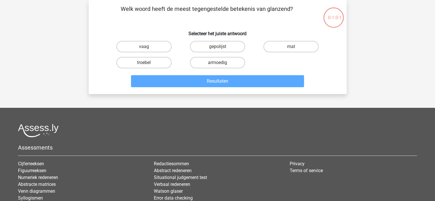
click at [292, 48] on input "mat" at bounding box center [293, 49] width 4 height 4
radio input "true"
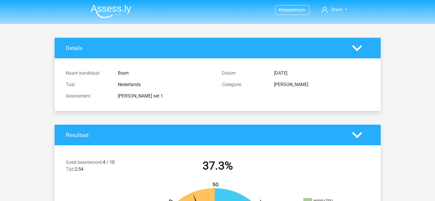
click at [231, 83] on div "Categorie" at bounding box center [244, 84] width 52 height 7
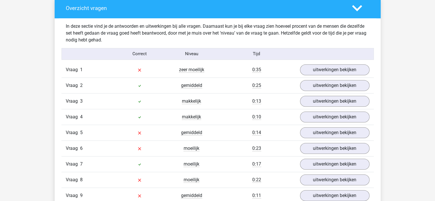
scroll to position [457, 0]
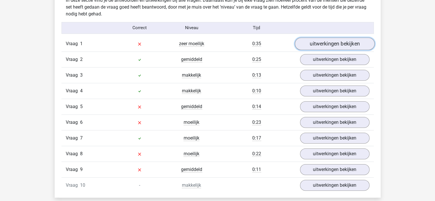
click at [322, 47] on link "uitwerkingen bekijken" at bounding box center [334, 43] width 80 height 13
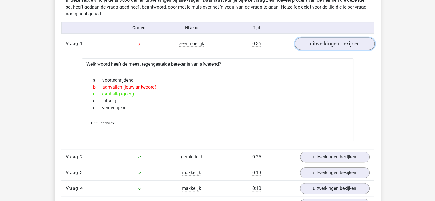
click at [320, 46] on link "uitwerkingen bekijken" at bounding box center [334, 43] width 80 height 13
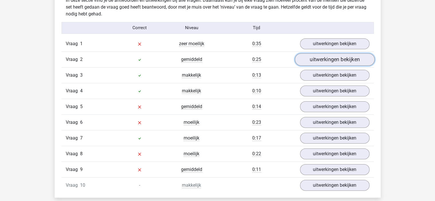
click at [334, 57] on link "uitwerkingen bekijken" at bounding box center [334, 59] width 80 height 13
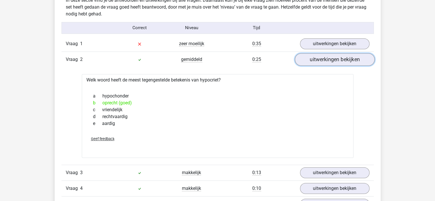
click at [332, 60] on link "uitwerkingen bekijken" at bounding box center [334, 59] width 80 height 13
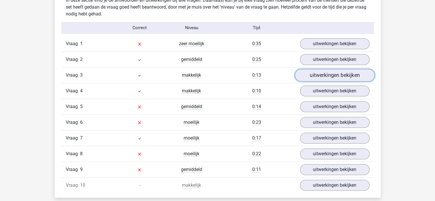
click at [332, 77] on link "uitwerkingen bekijken" at bounding box center [334, 75] width 80 height 13
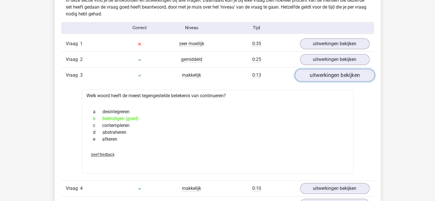
click at [332, 77] on link "uitwerkingen bekijken" at bounding box center [334, 75] width 80 height 13
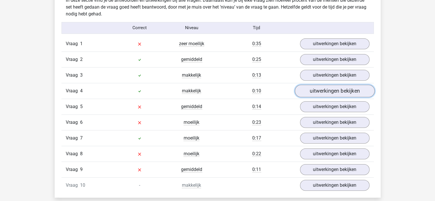
click at [329, 89] on link "uitwerkingen bekijken" at bounding box center [334, 91] width 80 height 13
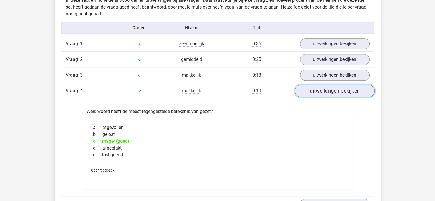
click at [329, 89] on link "uitwerkingen bekijken" at bounding box center [334, 91] width 80 height 13
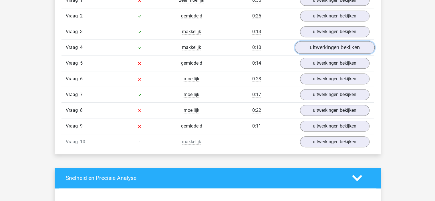
scroll to position [515, 0]
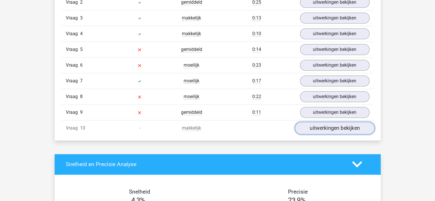
click at [330, 122] on link "uitwerkingen bekijken" at bounding box center [334, 128] width 80 height 13
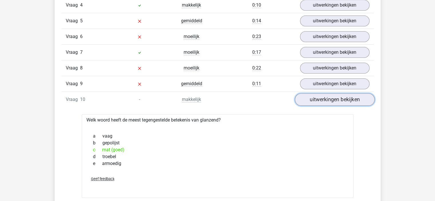
scroll to position [543, 0]
click at [321, 101] on link "uitwerkingen bekijken" at bounding box center [334, 99] width 80 height 13
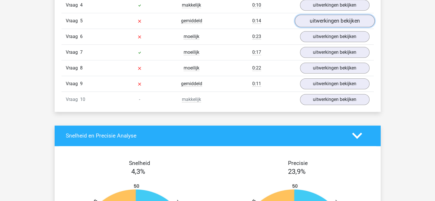
click at [333, 21] on link "uitwerkingen bekijken" at bounding box center [334, 21] width 80 height 13
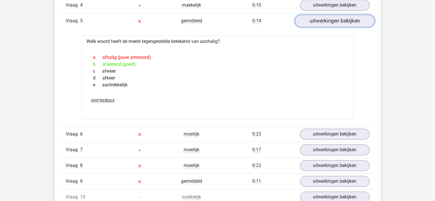
click at [335, 18] on link "uitwerkingen bekijken" at bounding box center [334, 21] width 80 height 13
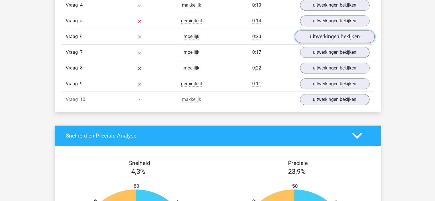
click at [335, 36] on link "uitwerkingen bekijken" at bounding box center [334, 36] width 80 height 13
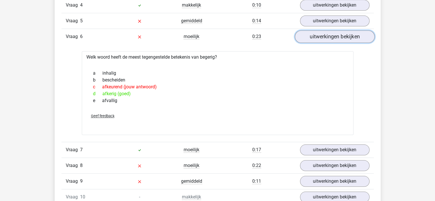
click at [329, 36] on link "uitwerkingen bekijken" at bounding box center [334, 36] width 80 height 13
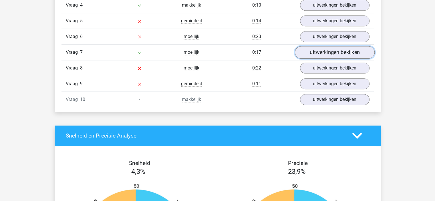
click at [324, 53] on link "uitwerkingen bekijken" at bounding box center [334, 52] width 80 height 13
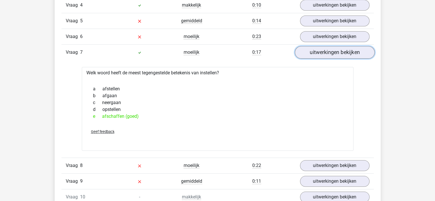
click at [328, 51] on link "uitwerkingen bekijken" at bounding box center [334, 52] width 80 height 13
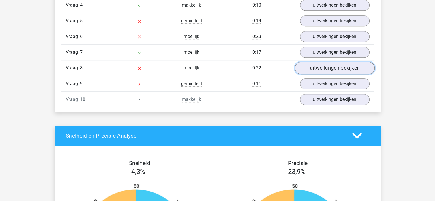
click at [326, 69] on link "uitwerkingen bekijken" at bounding box center [334, 68] width 80 height 13
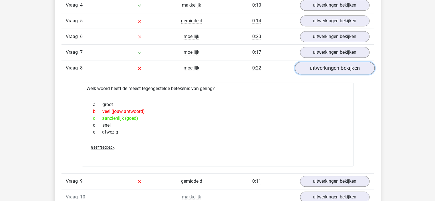
click at [326, 69] on link "uitwerkingen bekijken" at bounding box center [334, 68] width 80 height 13
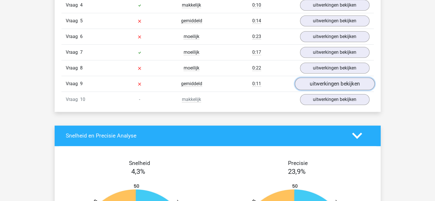
click at [326, 83] on link "uitwerkingen bekijken" at bounding box center [334, 83] width 80 height 13
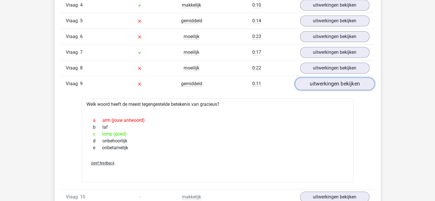
click at [328, 85] on link "uitwerkingen bekijken" at bounding box center [334, 83] width 80 height 13
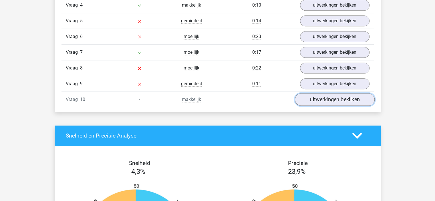
click at [327, 98] on link "uitwerkingen bekijken" at bounding box center [334, 99] width 80 height 13
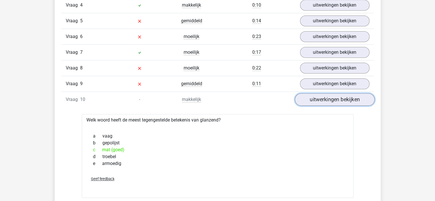
click at [328, 100] on link "uitwerkingen bekijken" at bounding box center [334, 99] width 80 height 13
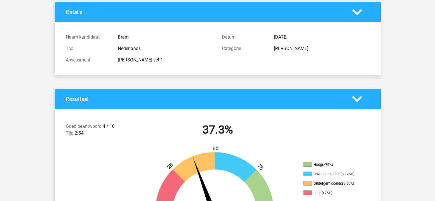
scroll to position [0, 0]
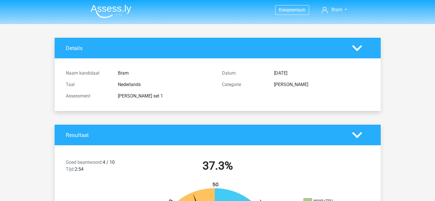
click at [103, 20] on header "Kies premium Bram bavelaar18@gmail.com" at bounding box center [217, 12] width 435 height 24
click at [114, 11] on img at bounding box center [111, 11] width 41 height 13
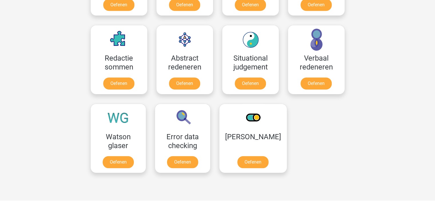
scroll to position [429, 0]
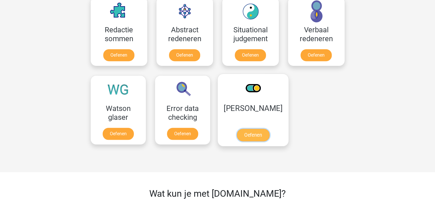
click at [248, 135] on link "Oefenen" at bounding box center [252, 135] width 33 height 13
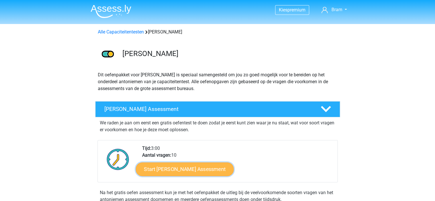
click at [210, 167] on link "Start [PERSON_NAME] Assessment" at bounding box center [184, 169] width 98 height 14
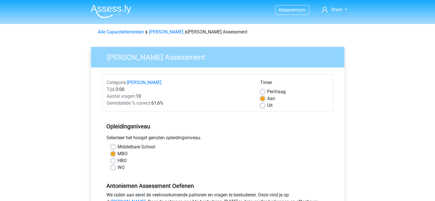
click at [277, 90] on label "Per Vraag" at bounding box center [276, 91] width 19 height 7
click at [265, 90] on input "Per Vraag" at bounding box center [262, 91] width 5 height 6
radio input "true"
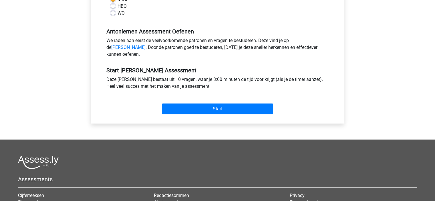
scroll to position [172, 0]
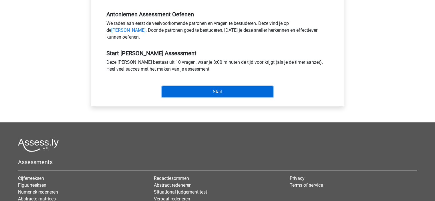
click at [227, 95] on input "Start" at bounding box center [217, 91] width 111 height 11
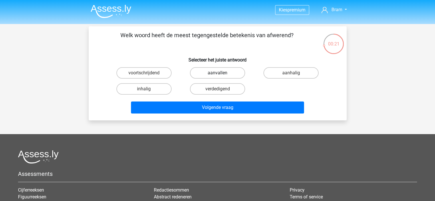
click at [216, 74] on label "aanvallen" at bounding box center [217, 72] width 55 height 11
click at [217, 74] on input "aanvallen" at bounding box center [219, 75] width 4 height 4
radio input "true"
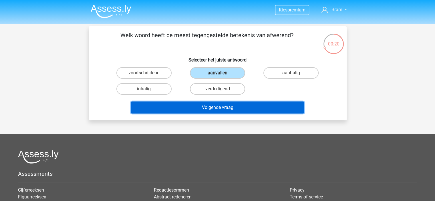
click at [236, 109] on button "Volgende vraag" at bounding box center [217, 107] width 173 height 12
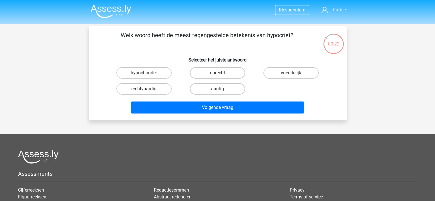
click at [226, 76] on label "oprecht" at bounding box center [217, 72] width 55 height 11
click at [221, 76] on input "oprecht" at bounding box center [219, 75] width 4 height 4
radio input "true"
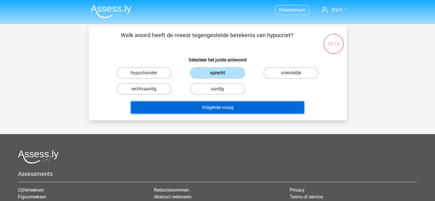
click at [242, 105] on button "Volgende vraag" at bounding box center [217, 107] width 173 height 12
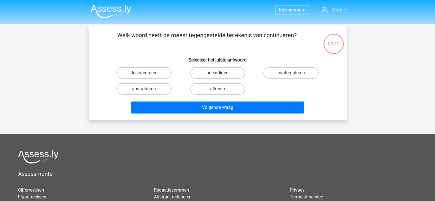
click at [226, 74] on label "beëindigen" at bounding box center [217, 72] width 55 height 11
click at [221, 74] on input "beëindigen" at bounding box center [219, 75] width 4 height 4
radio input "true"
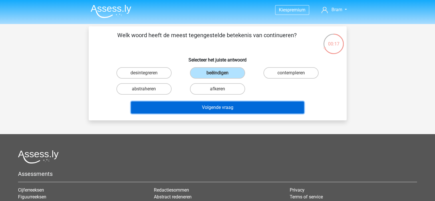
click at [240, 107] on button "Volgende vraag" at bounding box center [217, 107] width 173 height 12
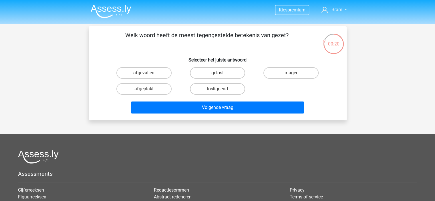
click at [293, 73] on input "mager" at bounding box center [293, 75] width 4 height 4
radio input "true"
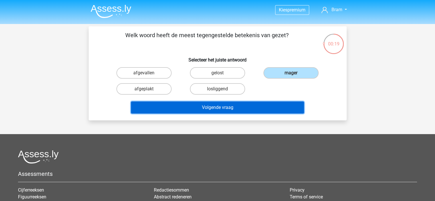
click at [201, 113] on button "Volgende vraag" at bounding box center [217, 107] width 173 height 12
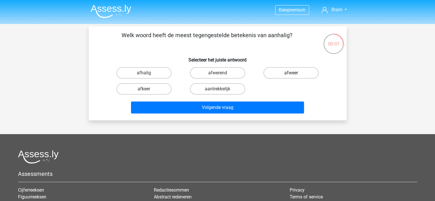
click at [286, 74] on label "afweer" at bounding box center [290, 72] width 55 height 11
click at [291, 74] on input "afweer" at bounding box center [293, 75] width 4 height 4
radio input "true"
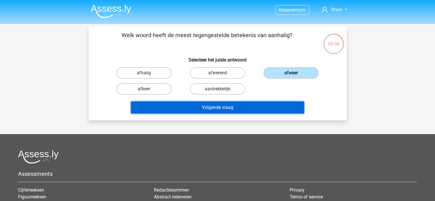
click at [204, 112] on button "Volgende vraag" at bounding box center [217, 107] width 173 height 12
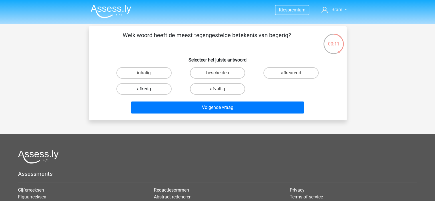
click at [160, 86] on label "afkerig" at bounding box center [143, 88] width 55 height 11
click at [147, 89] on input "afkerig" at bounding box center [146, 91] width 4 height 4
radio input "true"
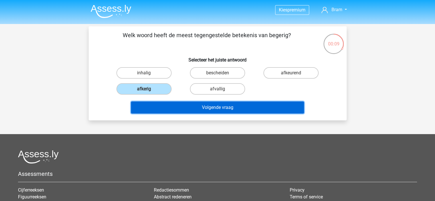
click at [252, 109] on button "Volgende vraag" at bounding box center [217, 107] width 173 height 12
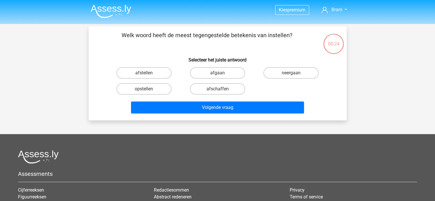
click at [218, 90] on input "afschaffen" at bounding box center [219, 91] width 4 height 4
radio input "true"
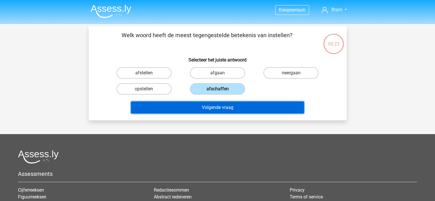
click at [243, 108] on button "Volgende vraag" at bounding box center [217, 107] width 173 height 12
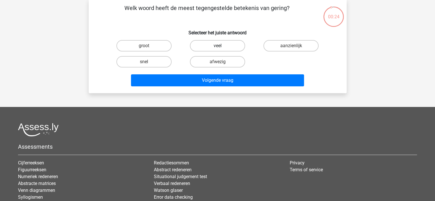
scroll to position [29, 0]
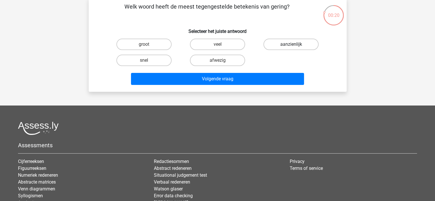
click at [292, 42] on label "aanzienlijk" at bounding box center [290, 44] width 55 height 11
click at [292, 44] on input "aanzienlijk" at bounding box center [293, 46] width 4 height 4
radio input "true"
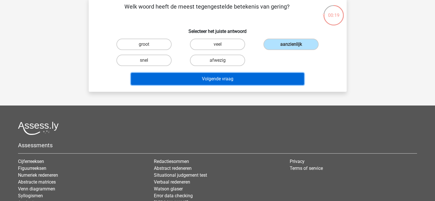
click at [254, 80] on button "Volgende vraag" at bounding box center [217, 79] width 173 height 12
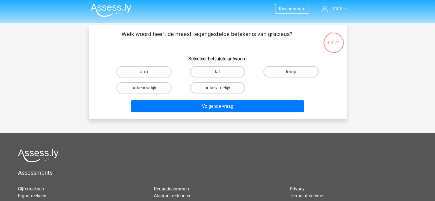
scroll to position [0, 0]
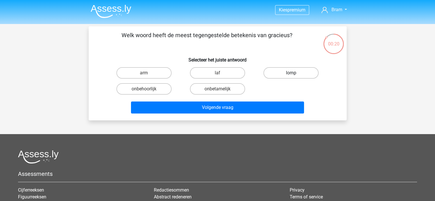
click at [295, 77] on label "lomp" at bounding box center [290, 72] width 55 height 11
click at [295, 77] on input "lomp" at bounding box center [293, 75] width 4 height 4
radio input "true"
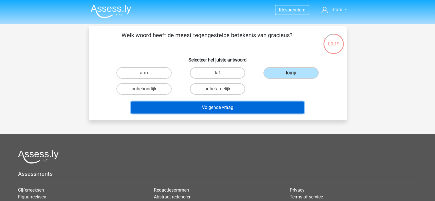
click at [258, 108] on button "Volgende vraag" at bounding box center [217, 107] width 173 height 12
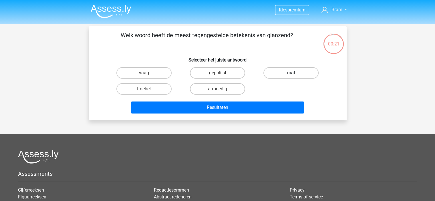
click at [292, 69] on label "mat" at bounding box center [290, 72] width 55 height 11
click at [292, 73] on input "mat" at bounding box center [293, 75] width 4 height 4
radio input "true"
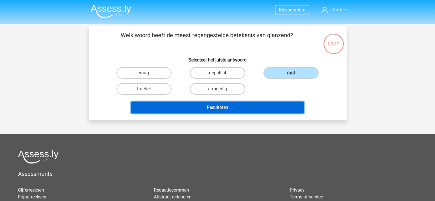
click at [238, 106] on button "Resultaten" at bounding box center [217, 107] width 173 height 12
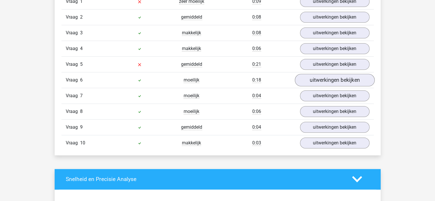
scroll to position [486, 0]
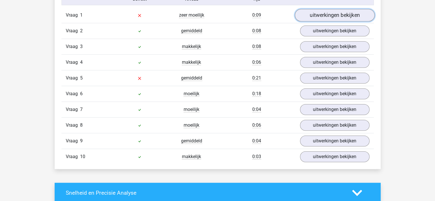
click at [323, 15] on link "uitwerkingen bekijken" at bounding box center [334, 15] width 80 height 13
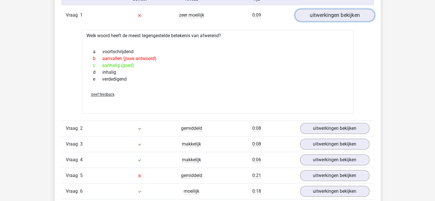
click at [343, 14] on link "uitwerkingen bekijken" at bounding box center [334, 15] width 80 height 13
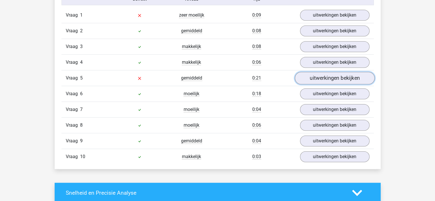
click at [334, 79] on link "uitwerkingen bekijken" at bounding box center [334, 78] width 80 height 13
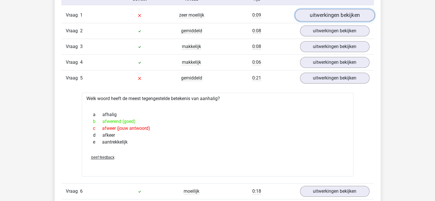
click at [318, 11] on link "uitwerkingen bekijken" at bounding box center [334, 15] width 80 height 13
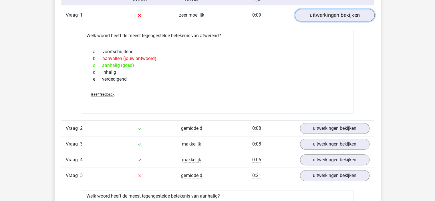
click at [325, 15] on link "uitwerkingen bekijken" at bounding box center [334, 15] width 80 height 13
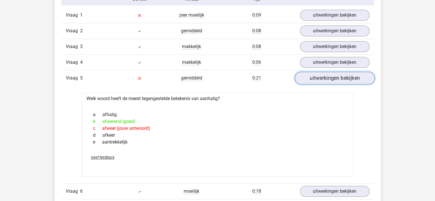
click at [324, 78] on link "uitwerkingen bekijken" at bounding box center [334, 78] width 80 height 13
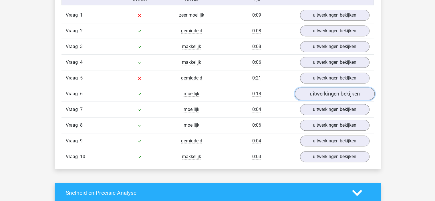
click at [328, 91] on link "uitwerkingen bekijken" at bounding box center [334, 93] width 80 height 13
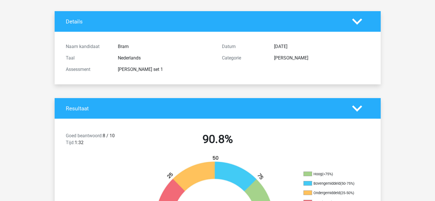
scroll to position [0, 0]
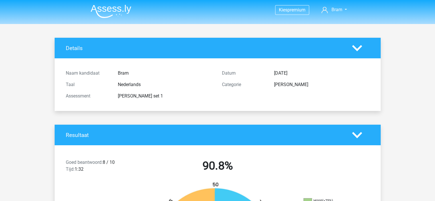
click at [121, 5] on img at bounding box center [111, 11] width 41 height 13
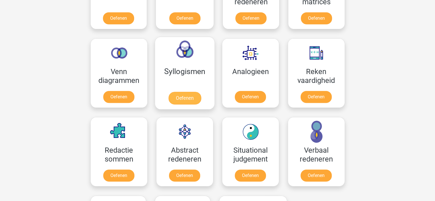
scroll to position [314, 0]
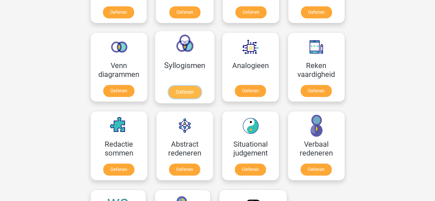
click at [189, 90] on link "Oefenen" at bounding box center [184, 92] width 33 height 13
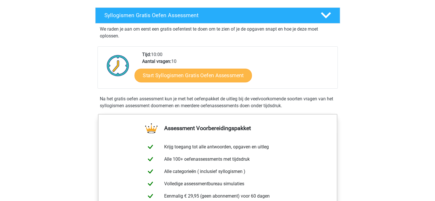
scroll to position [86, 0]
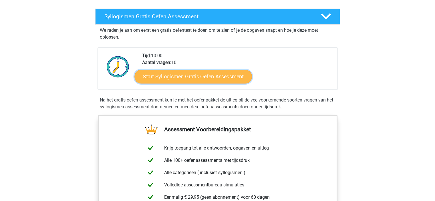
click at [193, 74] on link "Start Syllogismen Gratis Oefen Assessment" at bounding box center [192, 76] width 117 height 14
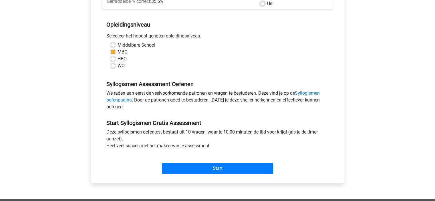
scroll to position [172, 0]
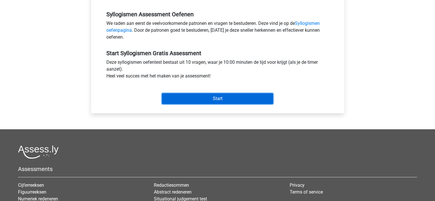
click at [235, 97] on input "Start" at bounding box center [217, 98] width 111 height 11
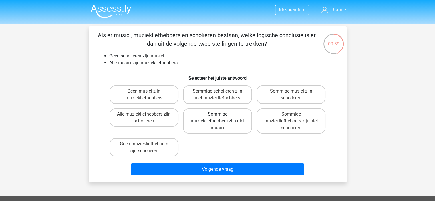
click at [221, 128] on label "Sommige muziekliefhebbers zijn niet musici" at bounding box center [217, 120] width 69 height 25
click at [221, 118] on input "Sommige muziekliefhebbers zijn niet musici" at bounding box center [219, 116] width 4 height 4
radio input "true"
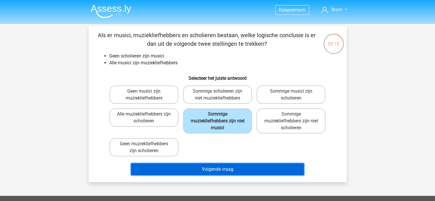
click at [241, 169] on button "Volgende vraag" at bounding box center [217, 169] width 173 height 12
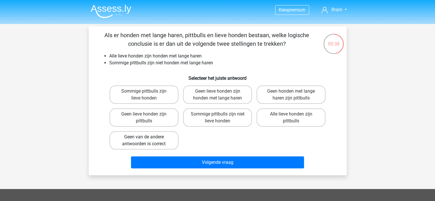
click at [143, 141] on label "Geen van de andere antwoorden is correct" at bounding box center [143, 140] width 69 height 18
click at [144, 141] on input "Geen van de andere antwoorden is correct" at bounding box center [146, 139] width 4 height 4
radio input "true"
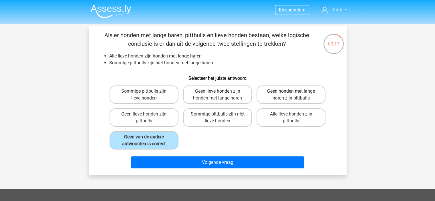
click at [292, 99] on label "Geen honden met lange haren zijn pittbulls" at bounding box center [290, 94] width 69 height 18
click at [292, 95] on input "Geen honden met lange haren zijn pittbulls" at bounding box center [293, 93] width 4 height 4
radio input "true"
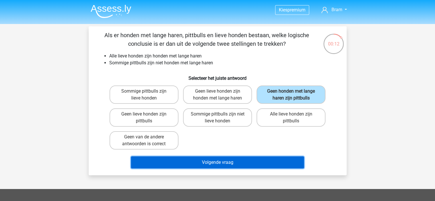
click at [246, 164] on button "Volgende vraag" at bounding box center [217, 162] width 173 height 12
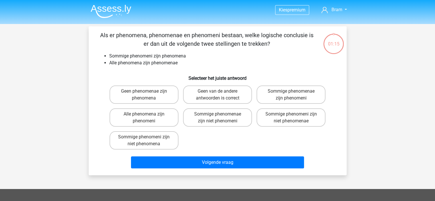
scroll to position [26, 0]
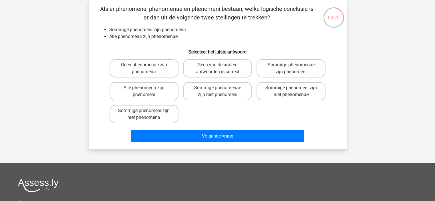
click at [292, 96] on label "Sommige phenomeni zijn niet phenomenae" at bounding box center [290, 91] width 69 height 18
click at [292, 91] on input "Sommige phenomeni zijn niet phenomenae" at bounding box center [293, 90] width 4 height 4
radio input "true"
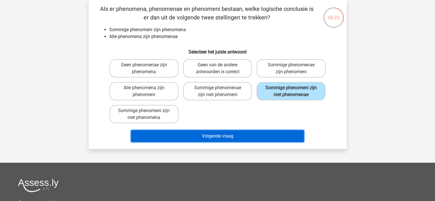
click at [268, 139] on button "Volgende vraag" at bounding box center [217, 136] width 173 height 12
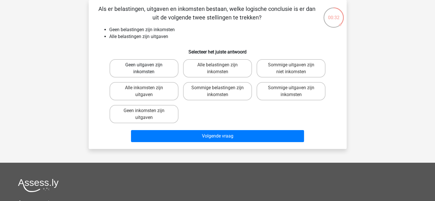
click at [157, 68] on label "Geen uitgaven zijn inkomsten" at bounding box center [143, 68] width 69 height 18
click at [147, 68] on input "Geen uitgaven zijn inkomsten" at bounding box center [146, 67] width 4 height 4
radio input "true"
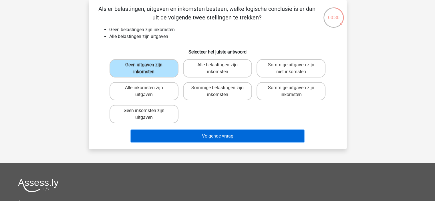
click at [233, 139] on button "Volgende vraag" at bounding box center [217, 136] width 173 height 12
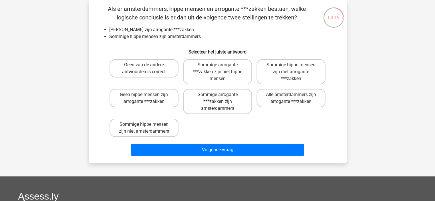
click at [151, 70] on label "Geen van de andere antwoorden is correct" at bounding box center [143, 68] width 69 height 18
click at [147, 69] on input "Geen van de andere antwoorden is correct" at bounding box center [146, 67] width 4 height 4
radio input "true"
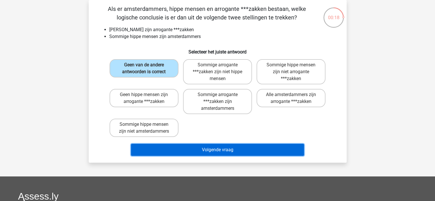
click at [236, 150] on button "Volgende vraag" at bounding box center [217, 150] width 173 height 12
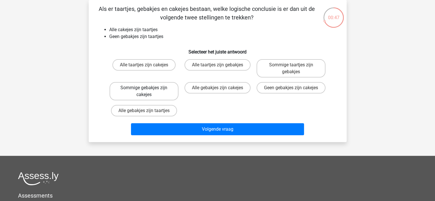
click at [168, 91] on label "Sommige gebakjes zijn cakejes" at bounding box center [143, 91] width 69 height 18
click at [147, 91] on input "Sommige gebakjes zijn cakejes" at bounding box center [146, 90] width 4 height 4
radio input "true"
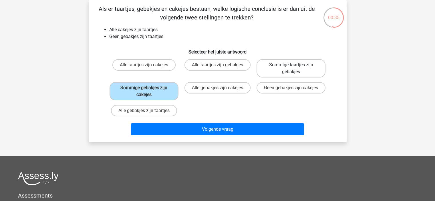
click at [298, 63] on label "Sommige taartjes zijn gebakjes" at bounding box center [290, 68] width 69 height 18
click at [295, 65] on input "Sommige taartjes zijn gebakjes" at bounding box center [293, 67] width 4 height 4
radio input "true"
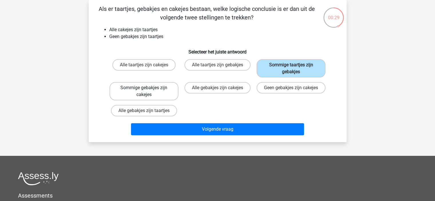
click at [158, 90] on label "Sommige gebakjes zijn cakejes" at bounding box center [143, 91] width 69 height 18
click at [147, 90] on input "Sommige gebakjes zijn cakejes" at bounding box center [146, 90] width 4 height 4
radio input "true"
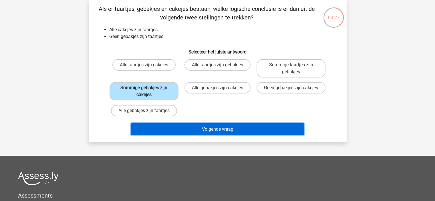
click at [242, 130] on button "Volgende vraag" at bounding box center [217, 129] width 173 height 12
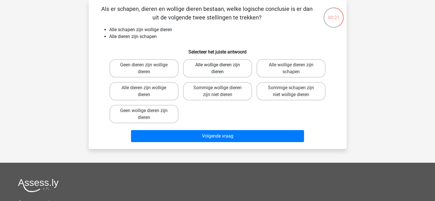
click at [224, 71] on label "Alle wollige dieren zijn dieren" at bounding box center [217, 68] width 69 height 18
click at [221, 69] on input "Alle wollige dieren zijn dieren" at bounding box center [219, 67] width 4 height 4
radio input "true"
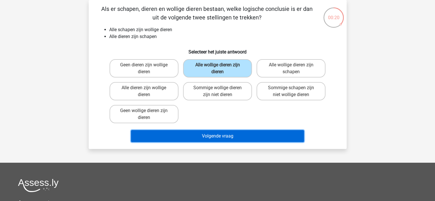
click at [227, 134] on button "Volgende vraag" at bounding box center [217, 136] width 173 height 12
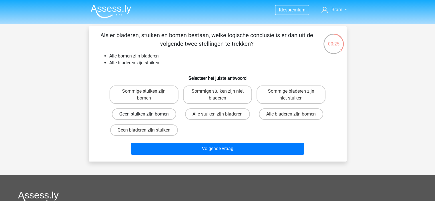
click at [151, 114] on label "Geen stuiken zijn bomen" at bounding box center [144, 113] width 64 height 11
click at [147, 114] on input "Geen stuiken zijn bomen" at bounding box center [146, 116] width 4 height 4
radio input "true"
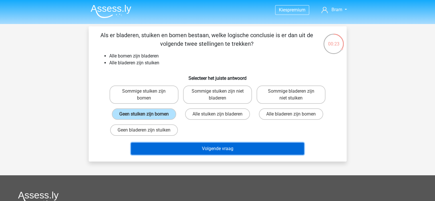
click at [236, 145] on button "Volgende vraag" at bounding box center [217, 149] width 173 height 12
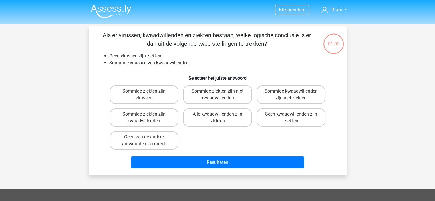
scroll to position [26, 0]
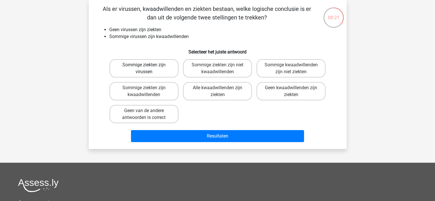
click at [149, 68] on label "Sommige ziekten zijn virussen" at bounding box center [143, 68] width 69 height 18
click at [147, 68] on input "Sommige ziekten zijn virussen" at bounding box center [146, 67] width 4 height 4
radio input "true"
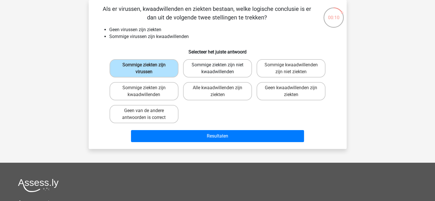
click at [219, 65] on label "Sommige ziekten zijn niet kwaadwillenden" at bounding box center [217, 68] width 69 height 18
click at [219, 65] on input "Sommige ziekten zijn niet kwaadwillenden" at bounding box center [219, 67] width 4 height 4
radio input "true"
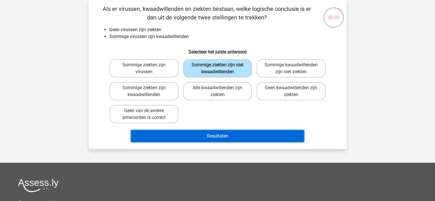
click at [249, 136] on button "Resultaten" at bounding box center [217, 136] width 173 height 12
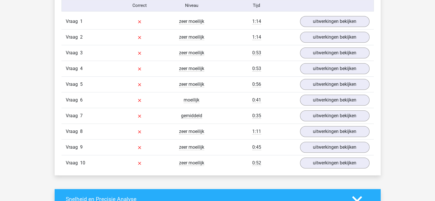
scroll to position [429, 0]
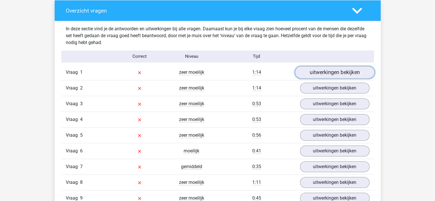
click at [332, 73] on link "uitwerkingen bekijken" at bounding box center [334, 72] width 80 height 13
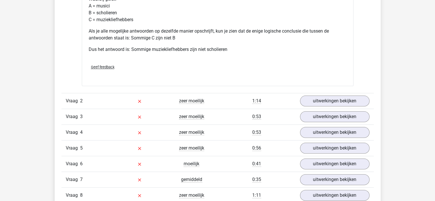
scroll to position [657, 0]
click at [329, 96] on link "uitwerkingen bekijken" at bounding box center [334, 100] width 80 height 13
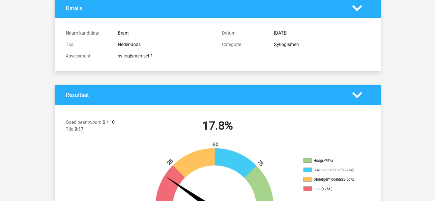
scroll to position [0, 0]
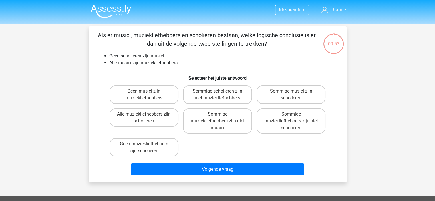
click at [111, 5] on img at bounding box center [111, 11] width 41 height 13
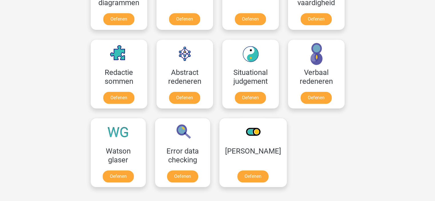
scroll to position [314, 0]
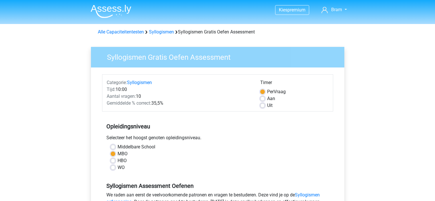
scroll to position [172, 0]
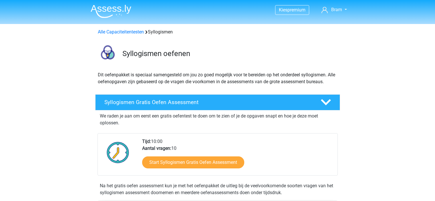
scroll to position [86, 0]
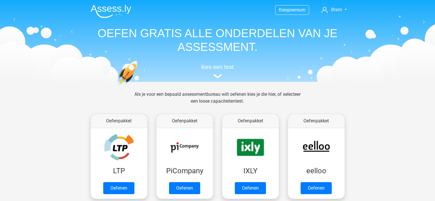
scroll to position [314, 0]
